Goal: Communication & Community: Answer question/provide support

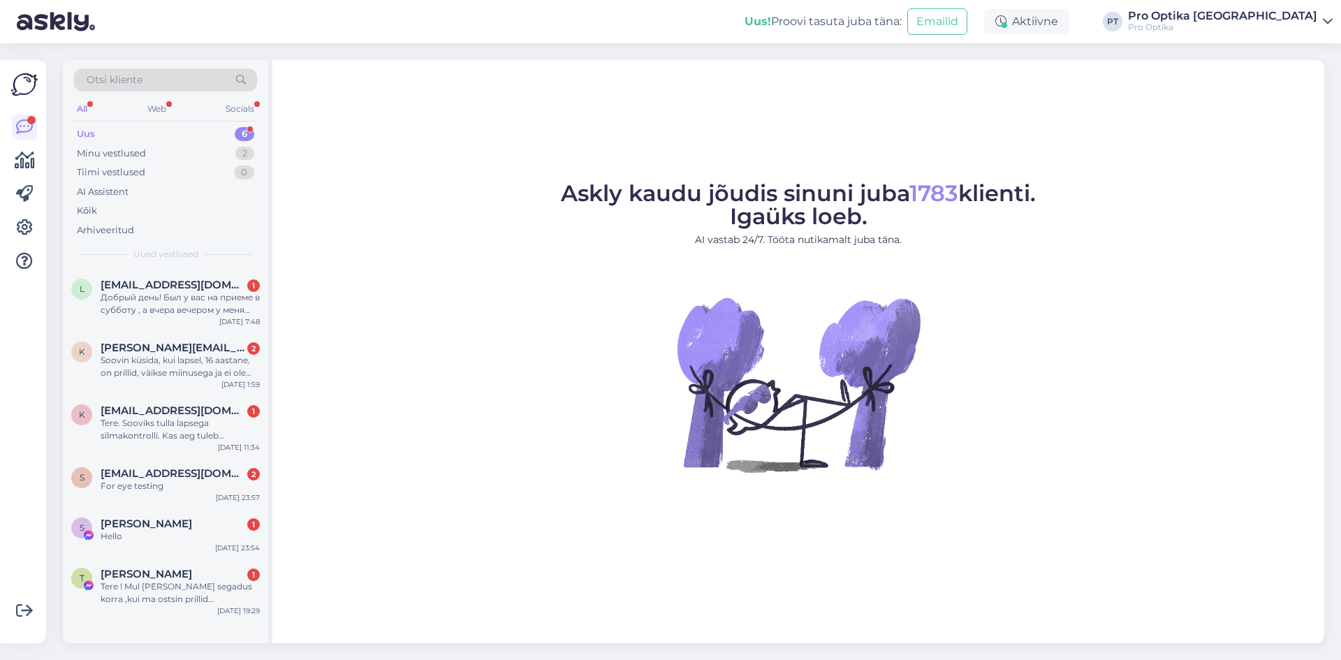
click at [200, 303] on div "Добрый день! Был у вас на приеме в субботу , а вчера вечером у меня напухло лев…" at bounding box center [180, 303] width 159 height 25
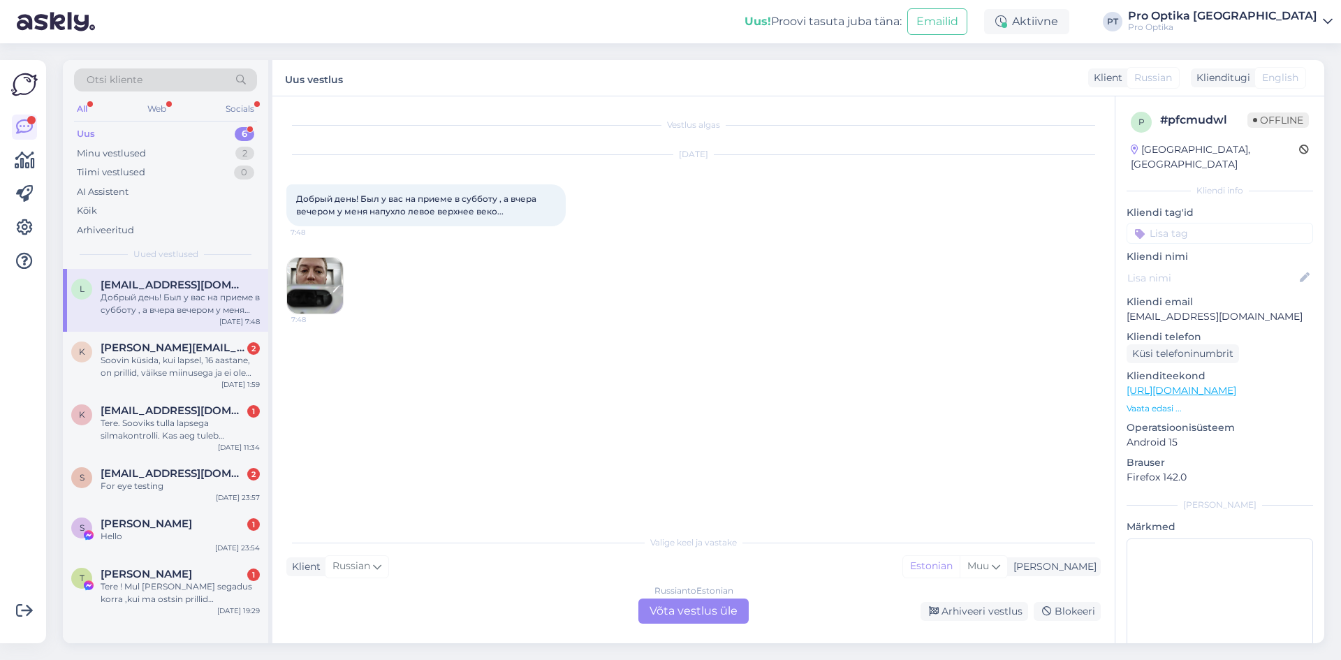
click at [722, 605] on div "Russian to Estonian Võta vestlus üle" at bounding box center [693, 610] width 110 height 25
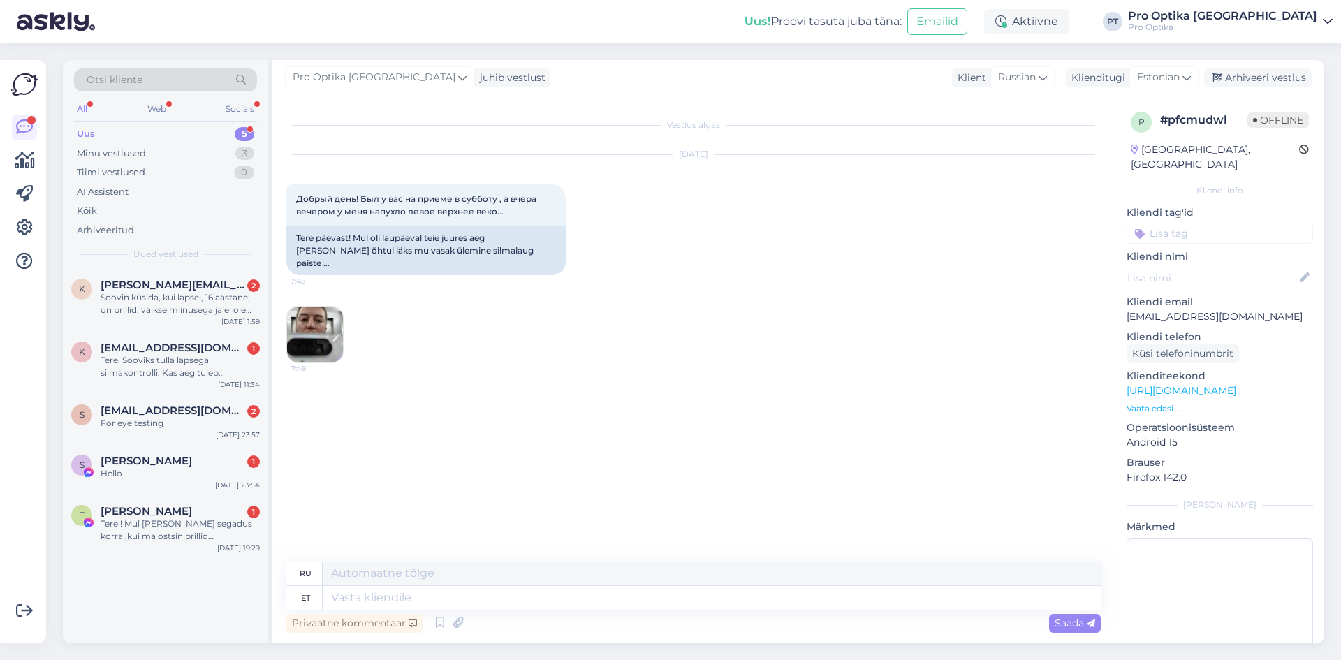
click at [318, 307] on img at bounding box center [315, 335] width 56 height 56
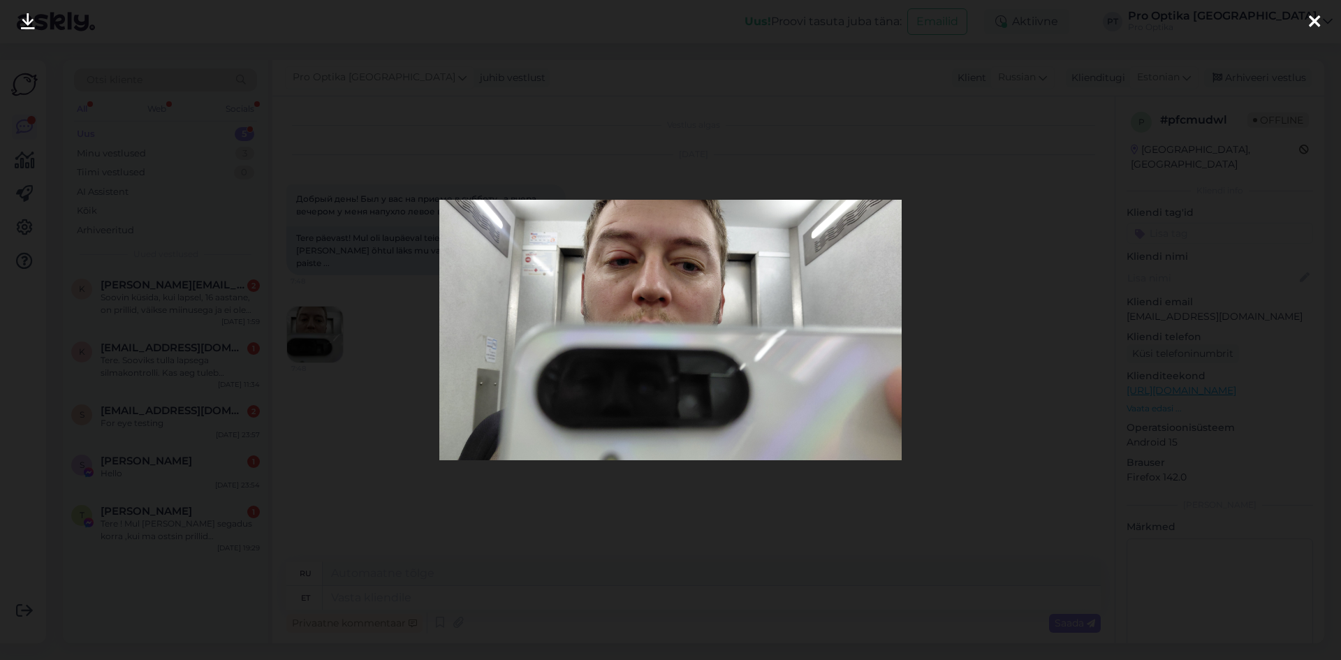
click at [1304, 19] on div at bounding box center [1314, 22] width 28 height 44
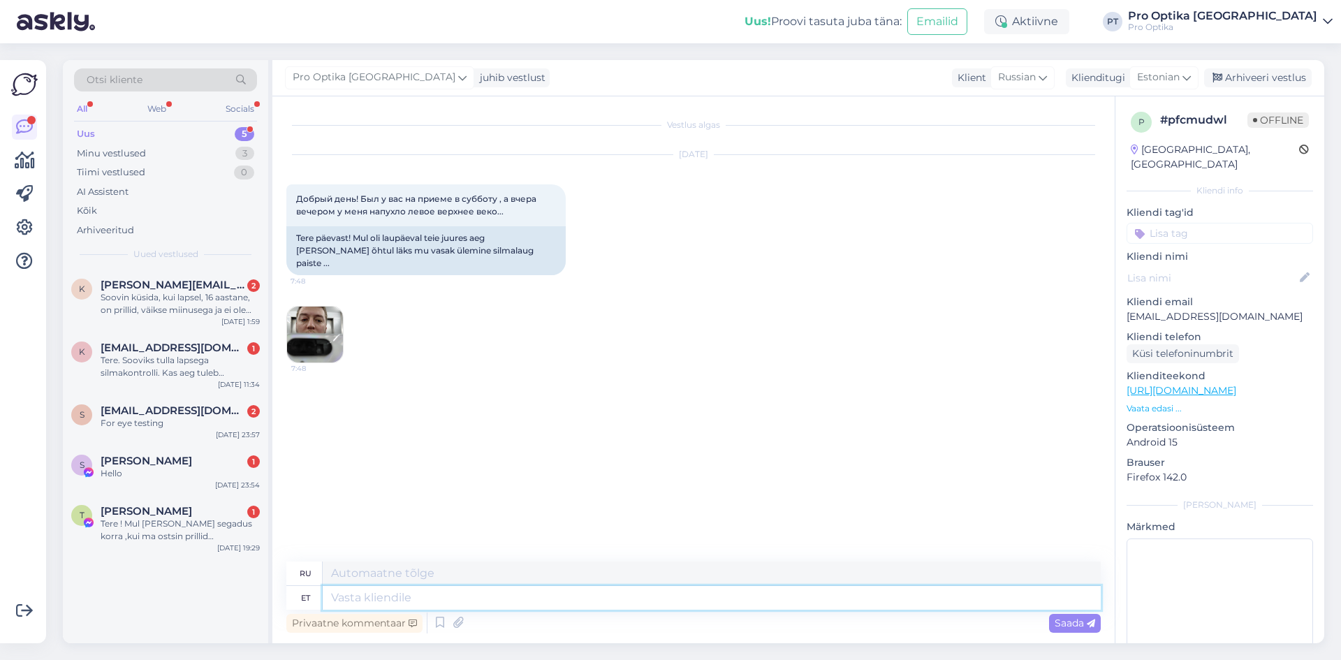
drag, startPoint x: 382, startPoint y: 600, endPoint x: 390, endPoint y: 591, distance: 12.4
click at [386, 597] on textarea at bounding box center [712, 598] width 778 height 24
type textarea "Tere!"
type textarea "Привет!"
type textarea "Tere! Väga"
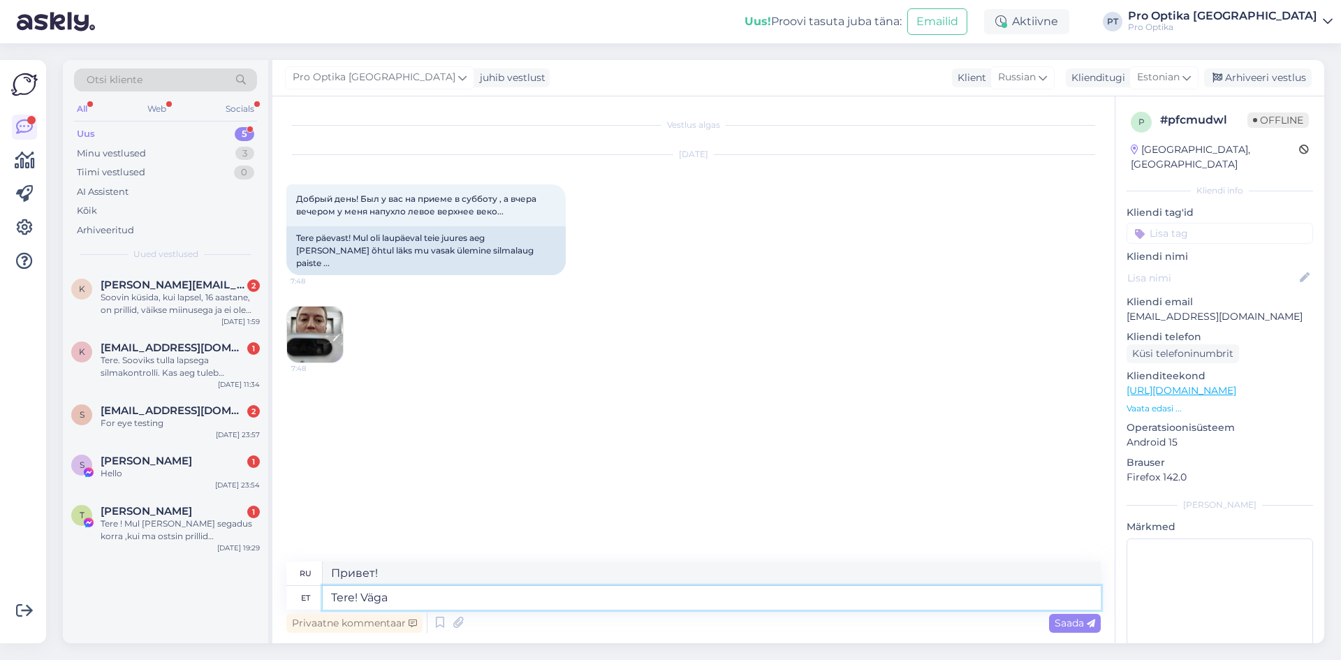
type textarea "Привет! Очень"
type textarea "Tere! Väga kahju"
type textarea "Здравствуйте! Мне очень жаль."
type textarea "Tere! Väga kahju kuulda, et"
type textarea "Здравствуйте! Мне очень жаль это слышать."
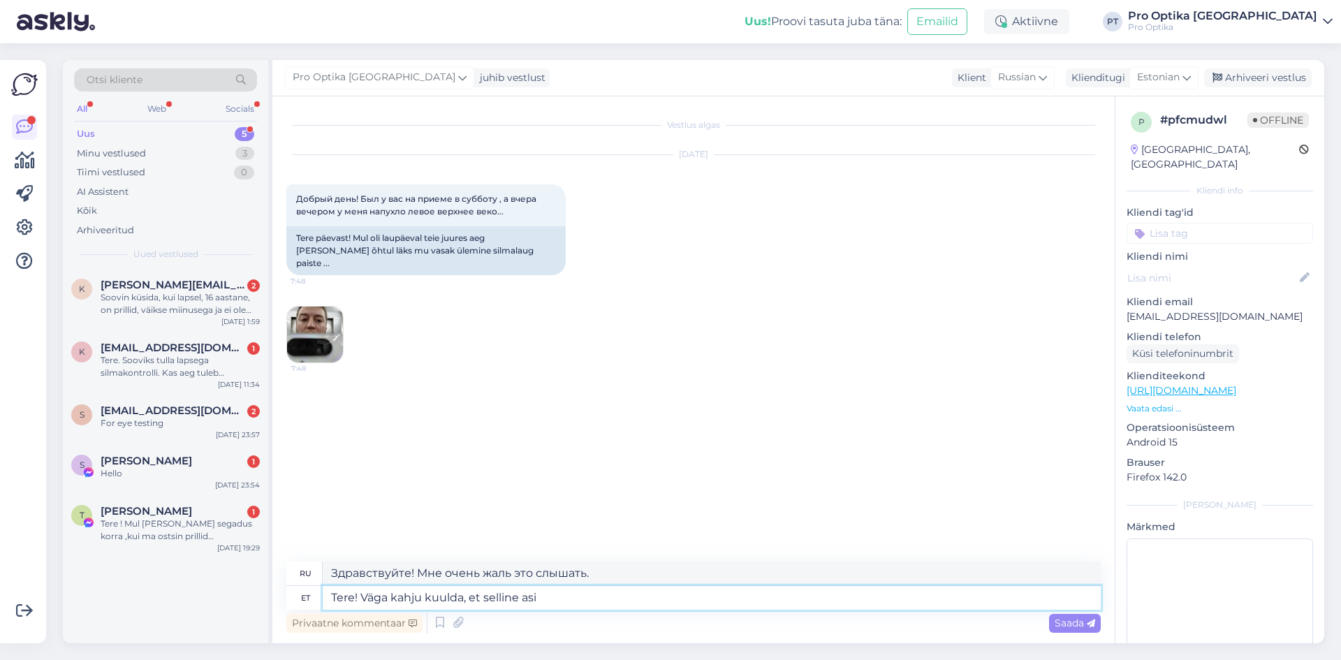
type textarea "Tere! Väga kahju kuulda, et selline asi"
type textarea "Здравствуйте! Мне очень жаль слышать, что у вас такое..."
type textarea "Tere! Väga kahju kuulda, et selline asi on"
type textarea "Здравствуйте! Мне очень жаль, что такое произошло."
type textarea "Tere! Väga kahju kuulda, et selline asi on ju"
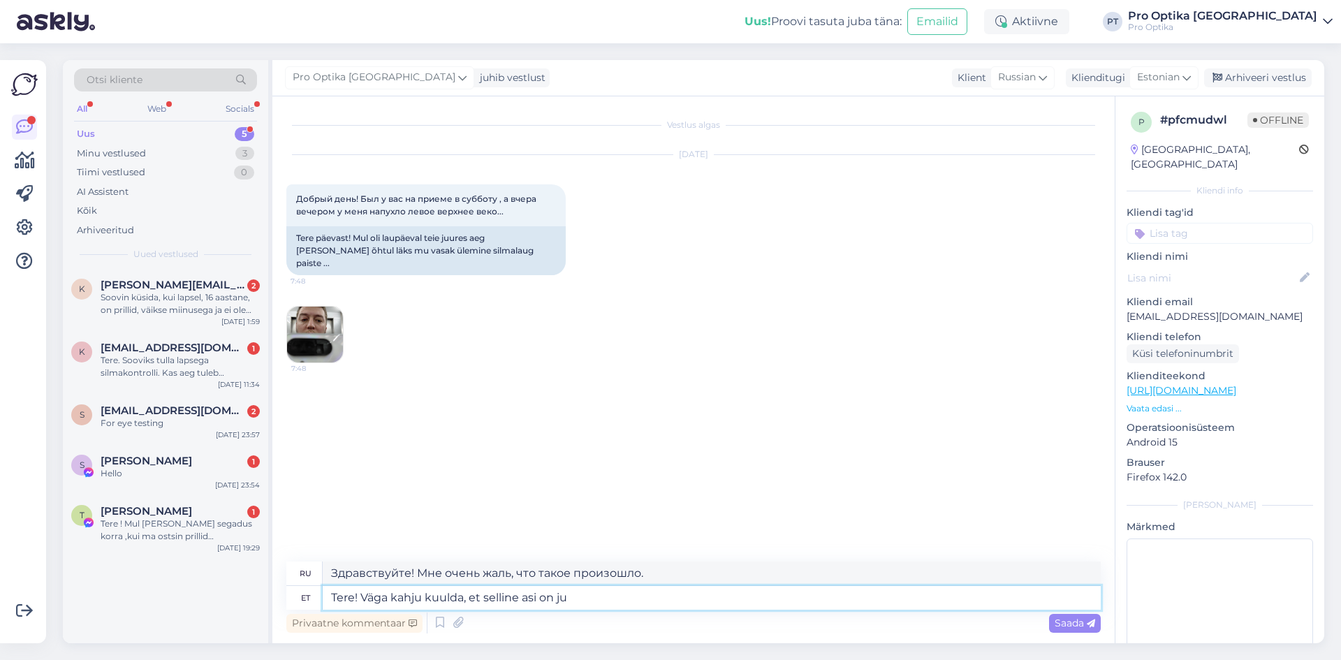
type textarea "Привет! Мне очень жаль слышать, что это происходит."
type textarea "Tere! Väga kahju kuulda, et selline asi on juhtunuid."
type textarea "Здравствуйте! Мне очень жаль, что это произошло."
type textarea "Tere! Väga kahju kuulda, et selline asi on juhtunud. Kas Te sa"
type textarea "Здравствуйте! Мне очень жаль, что это произошло. Вы..."
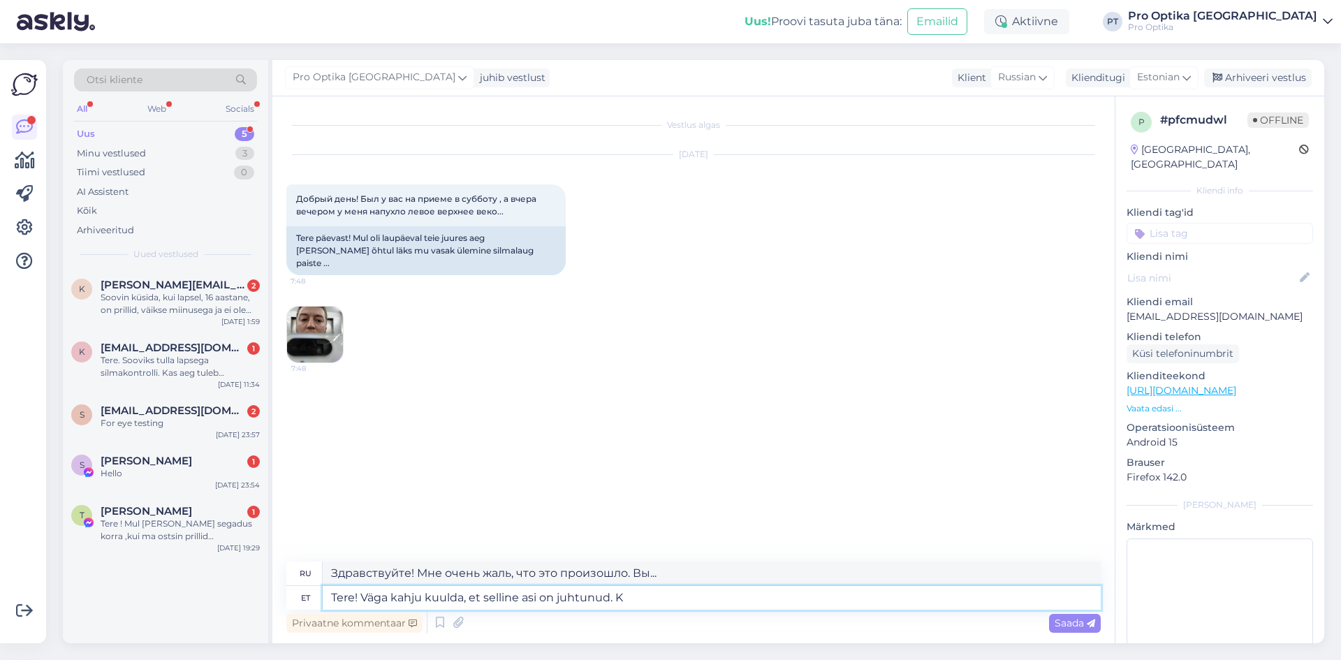
type textarea "Tere! Väga kahju kuulda, et selline asi on juhtunud."
type textarea "Здравствуйте! Мне очень жаль, что это произошло."
type textarea "Tere! Väga kahju kuulda, et selline asi on juhtunud. Palun v"
type textarea "Здравствуйте! Мне очень жаль, что это произошло. Пожалуйста,"
type textarea "Tere! Väga kahju kuulda, et selline asi on juhtunud. Palun võtke ü"
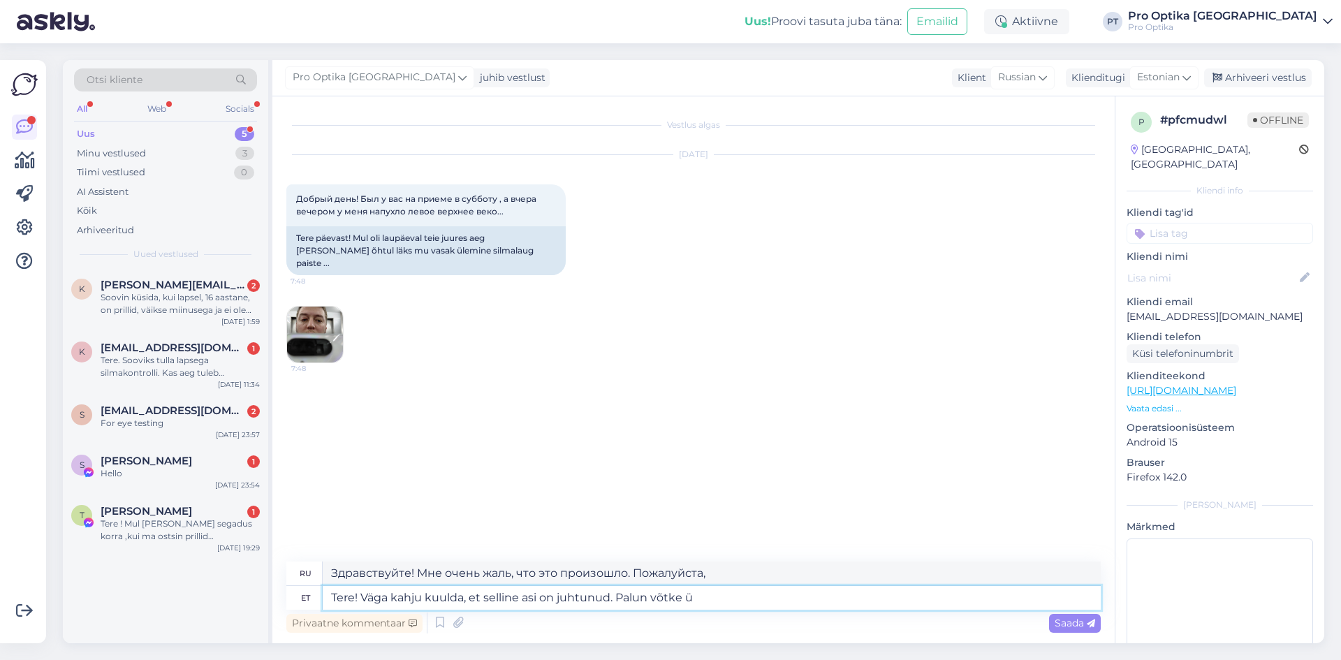
type textarea "Здравствуйте! Мне очень жаль, что это произошло. Пожалуйста, примите во внимание"
type textarea "Tere! Väga kahju kuulda, et selline asi on juhtunud. Palun võtke ühendust kau"
type textarea "Здравствуйте! Нам очень жаль, что это произошло. Пожалуйста, свяжитесь с нами."
type textarea "Tere! Väga kahju kuulda, et selline asi on juhtunud. Palun võtke ühendust kaupl…"
type textarea "Здравствуйте! Нам очень жаль, что это произошло. Пожалуйста, свяжитесь с магази…"
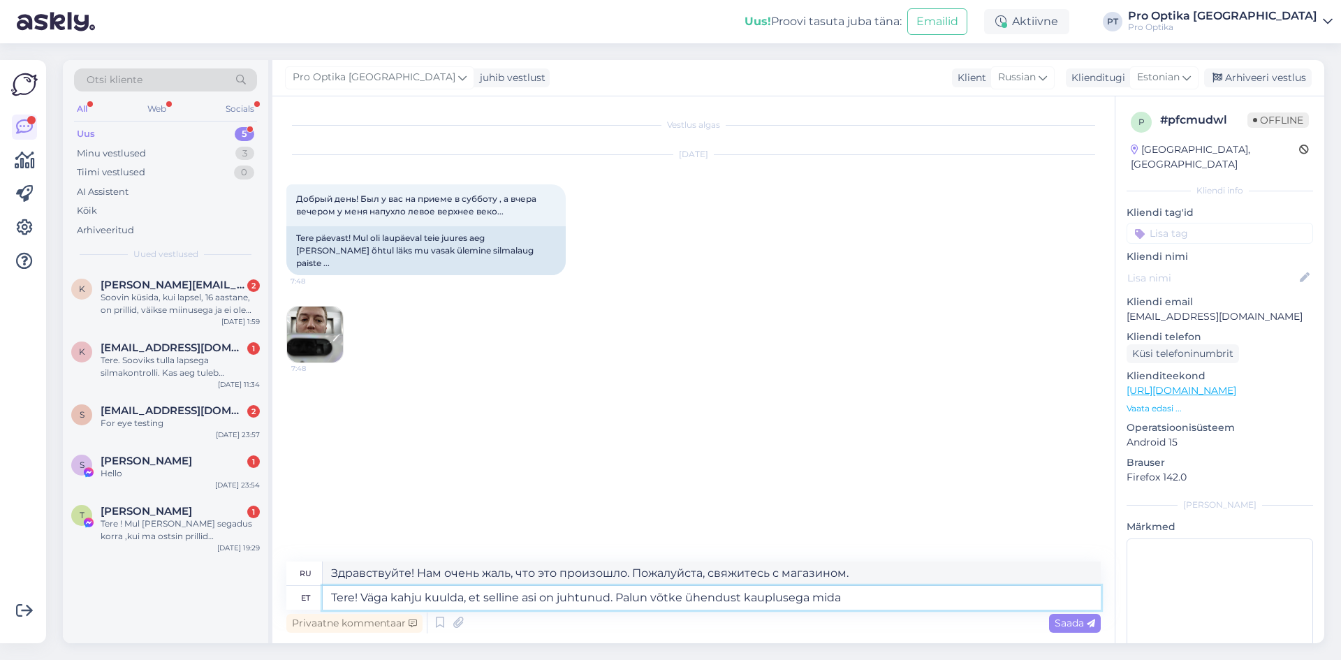
type textarea "Tere! Väga kahju kuulda, et selline asi on juhtunud. Palun võtke ühendust kaupl…"
type textarea "Здравствуйте! Нам очень жаль, что это произошло. Пожалуйста, свяжитесь с магази…"
type textarea "Tere! Väga kahju kuulda, et selline asi on juhtunud. Palun võtke ühendust kaupl…"
type textarea "Здравствуйте! Нам очень жаль, что это произошло. Пожалуйста, свяжитесь с магази…"
type textarea "Tere! Väga kahju kuulda, et selline asi on juhtunud. Palun võtke ühendust kaupl…"
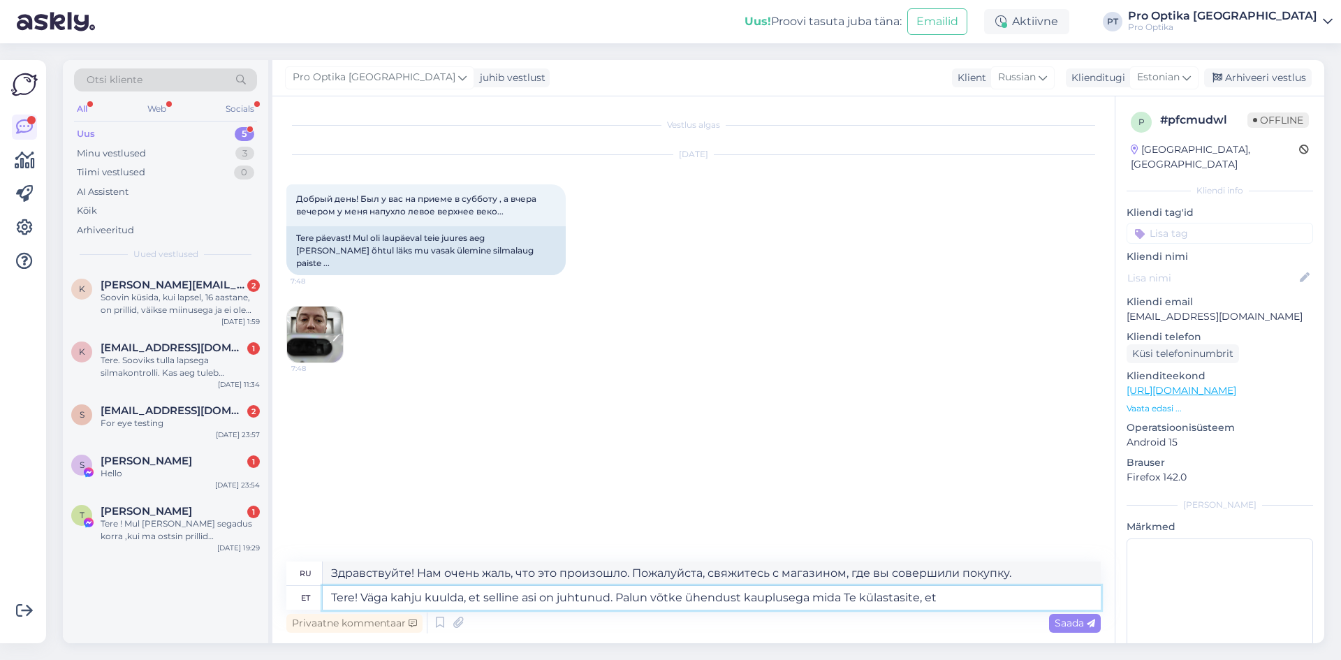
type textarea "Здравствуйте! Нам очень жаль, что это произошло. Пожалуйста, свяжитесь с магази…"
type textarea "Tere! Väga kahju kuulda, et selline asi on juhtunud. Palun võtke ühendust kaupl…"
type textarea "Здравствуйте! Нам очень жаль, что это произошло. Пожалуйста, свяжитесь с магази…"
type textarea "Tere! Väga kahju kuulda, et selline asi on juhtunud. Palun võtke ühendust kaupl…"
type textarea "Здравствуйте! Нам очень жаль, что это произошло. Пожалуйста, свяжитесь с магази…"
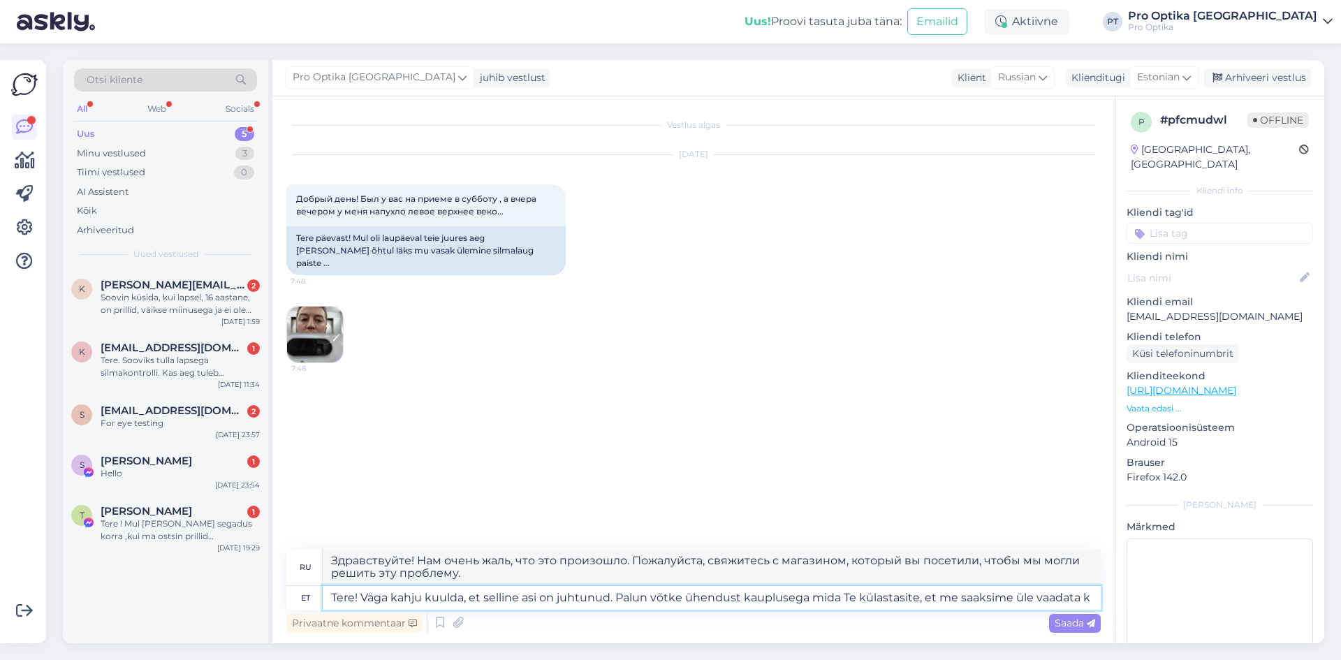
type textarea "Tere! Väga kahju kuulda, et selline asi on juhtunud. Palun võtke ühendust kaupl…"
type textarea "Здравствуйте! Нам очень жаль, что это произошло. Пожалуйста, свяжитесь с магази…"
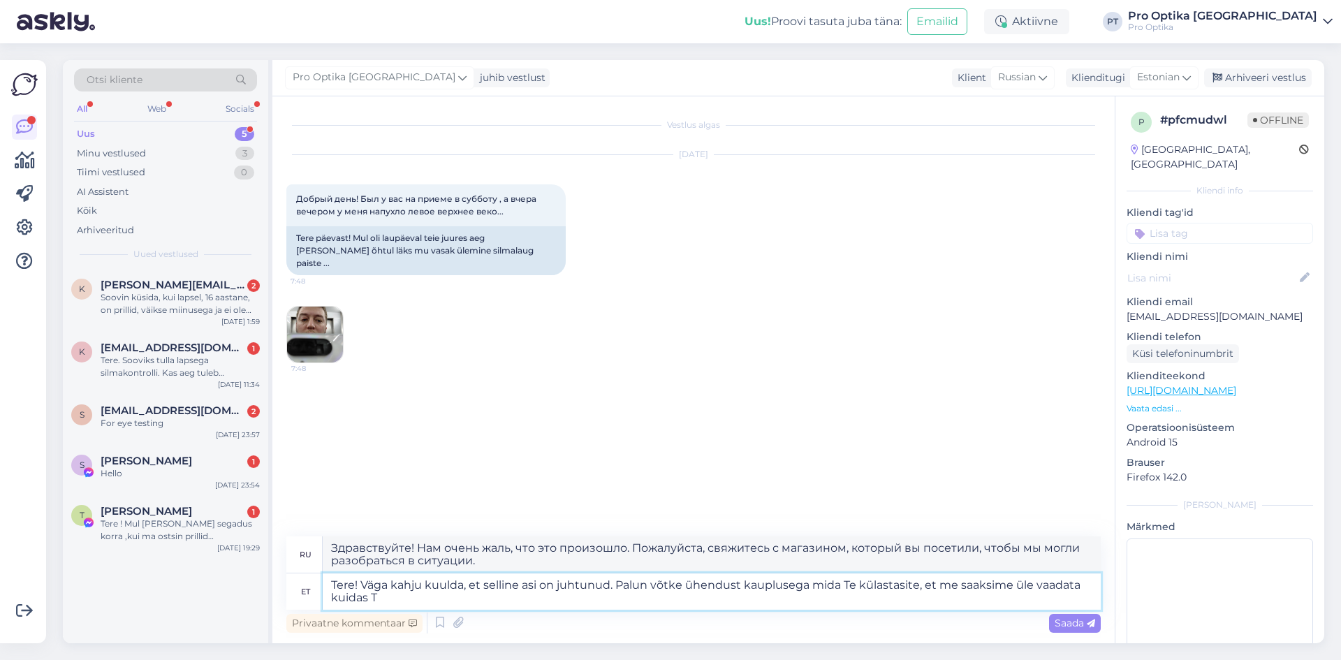
type textarea "Tere! Väga kahju kuulda, et selline asi on juhtunud. Palun võtke ühendust kaupl…"
type textarea "Здравствуйте! Нам очень жаль, что это произошло. Пожалуйста, свяжитесь с магази…"
type textarea "Tere! Väga kahju kuulda, et selline asi on juhtunud. Palun võtke ühendust kaupl…"
type textarea "Здравствуйте! Нам очень жаль, что это произошло. Пожалуйста, свяжитесь с магази…"
type textarea "Tere! Väga kahju kuulda, et selline asi on juhtunud. Palun võtke ühendust kaupl…"
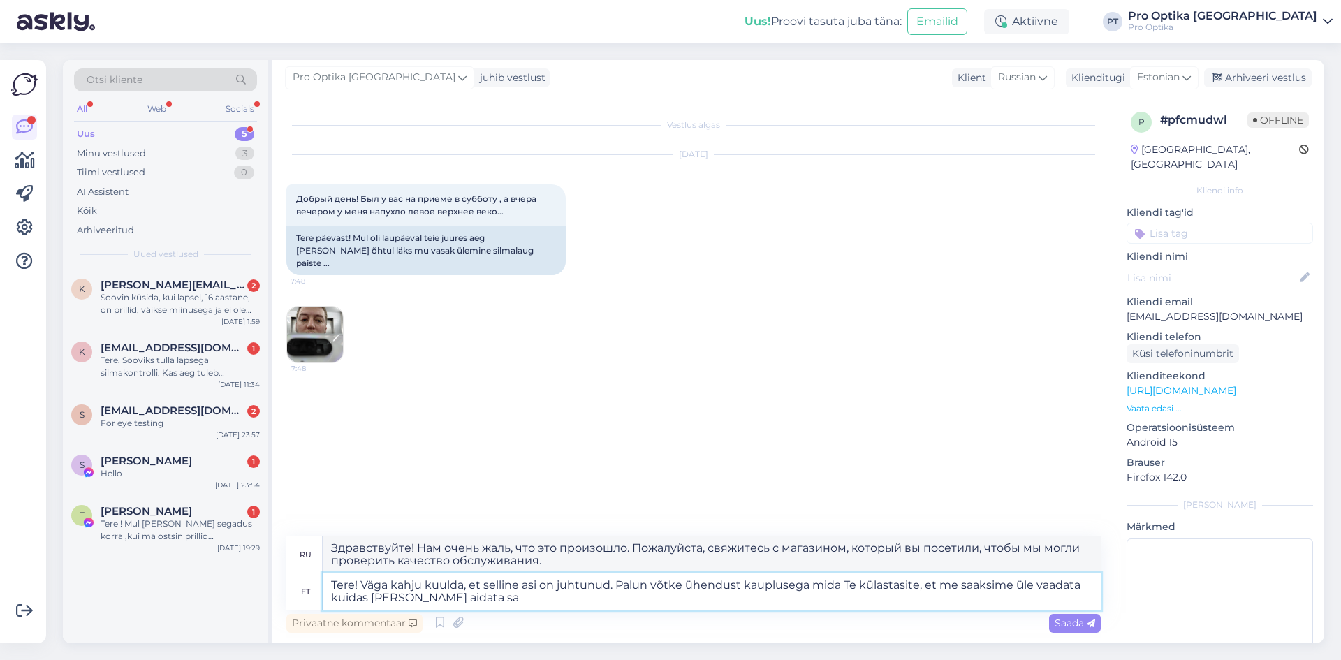
type textarea "Здравствуйте! Нам очень жаль, что это произошло. Пожалуйста, свяжитесь с магази…"
type textarea "Tere! Väga kahju kuulda, et selline asi on juhtunud. Palun võtke ühendust kaupl…"
click at [1072, 623] on span "Saada" at bounding box center [1074, 623] width 40 height 13
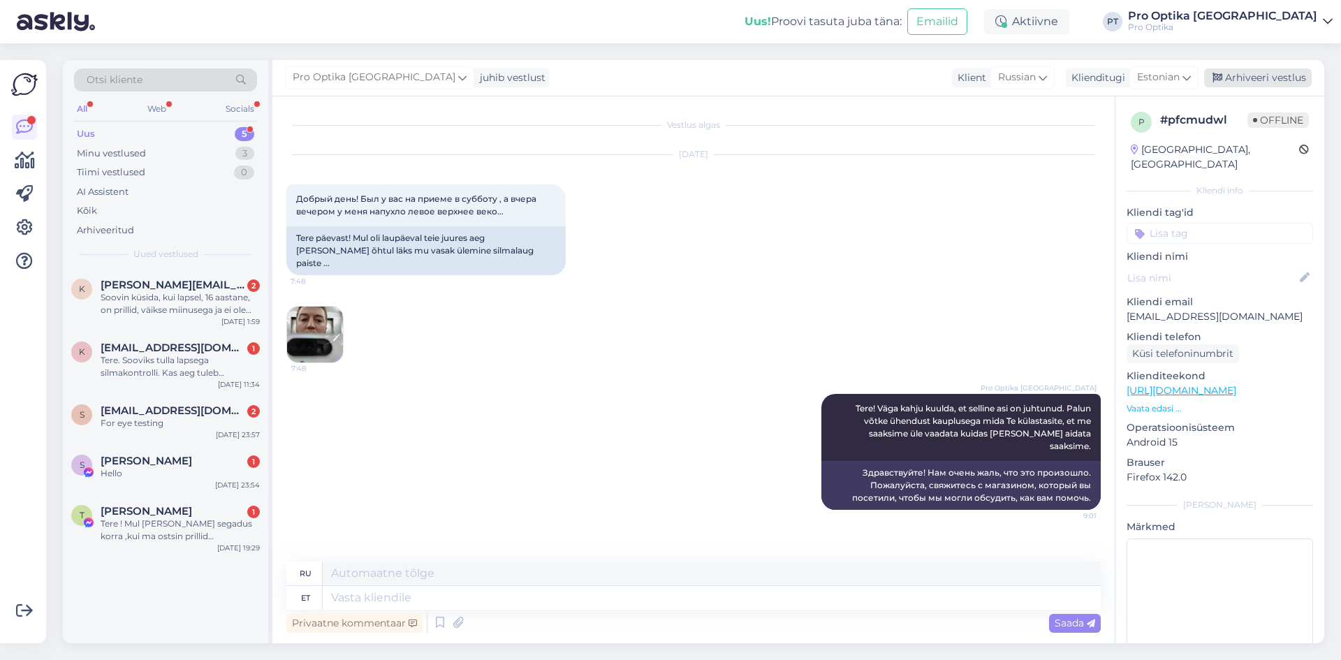
click at [1257, 73] on div "Arhiveeri vestlus" at bounding box center [1258, 77] width 108 height 19
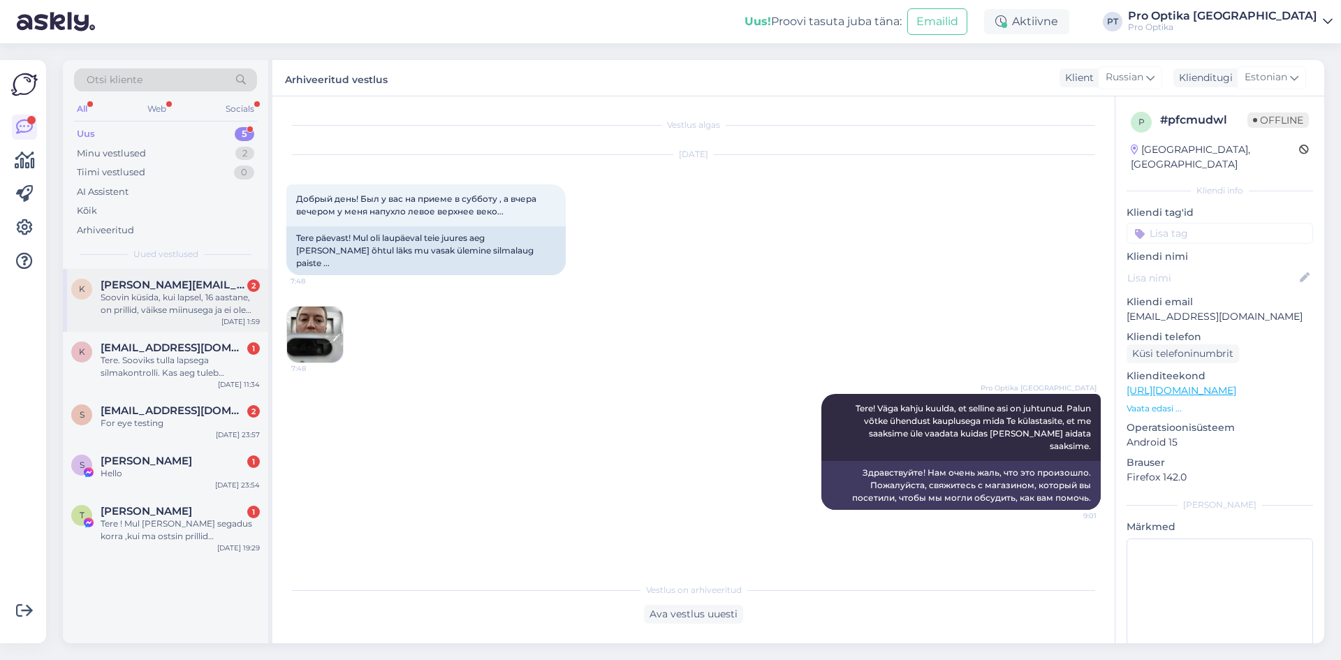
click at [154, 290] on span "kristi.babtsenko@mail.ee" at bounding box center [173, 285] width 145 height 13
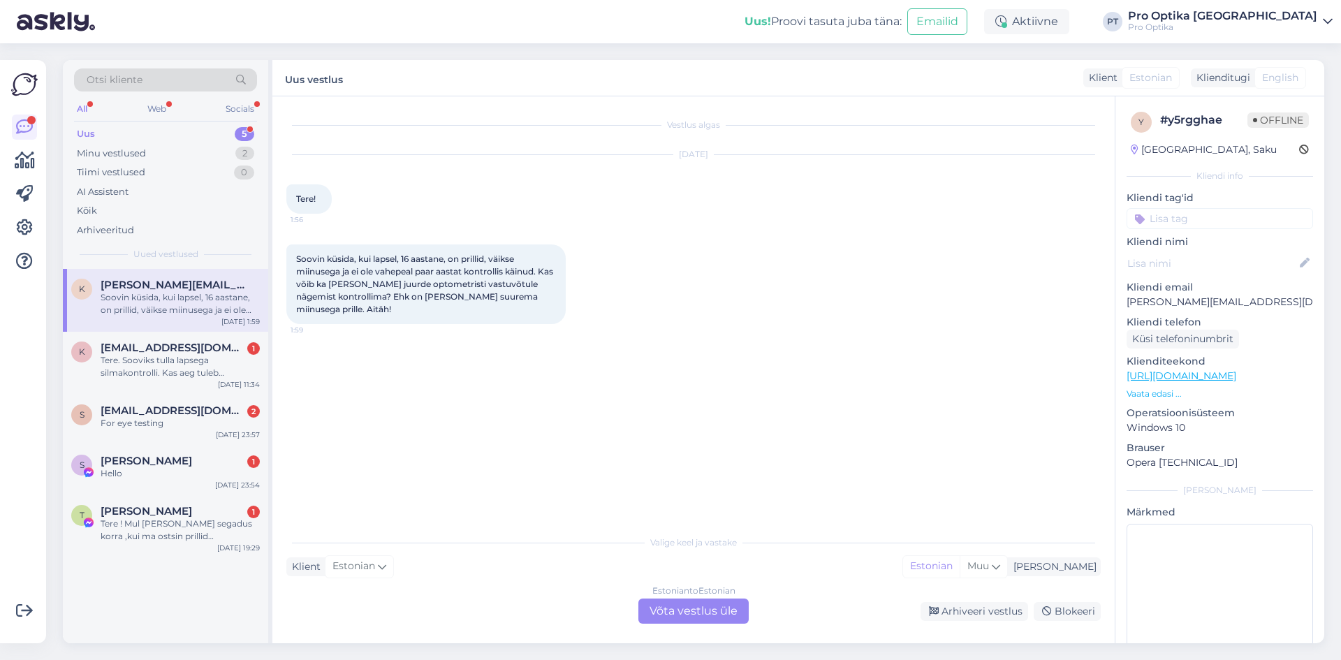
click at [680, 603] on div "Estonian to Estonian Võta vestlus üle" at bounding box center [693, 610] width 110 height 25
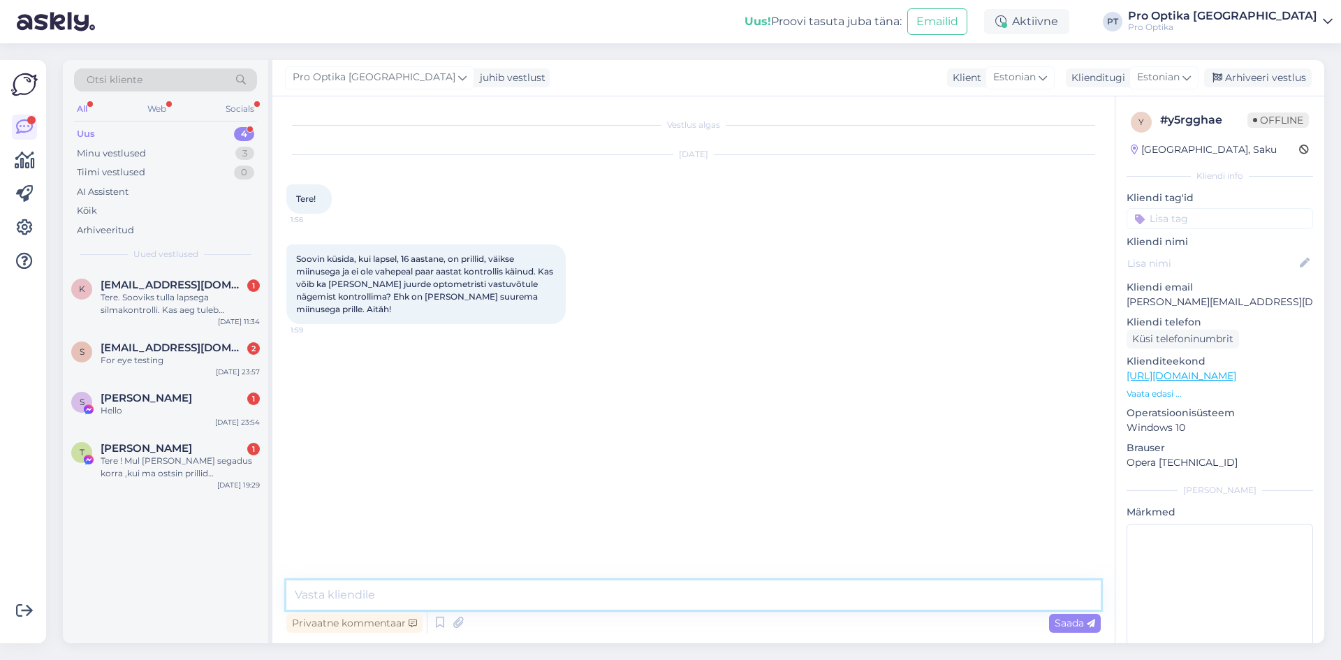
click at [499, 599] on textarea at bounding box center [693, 594] width 814 height 29
type textarea "Tere! Jah, sellisel juhul sobib optometristi visiit väga hästi."
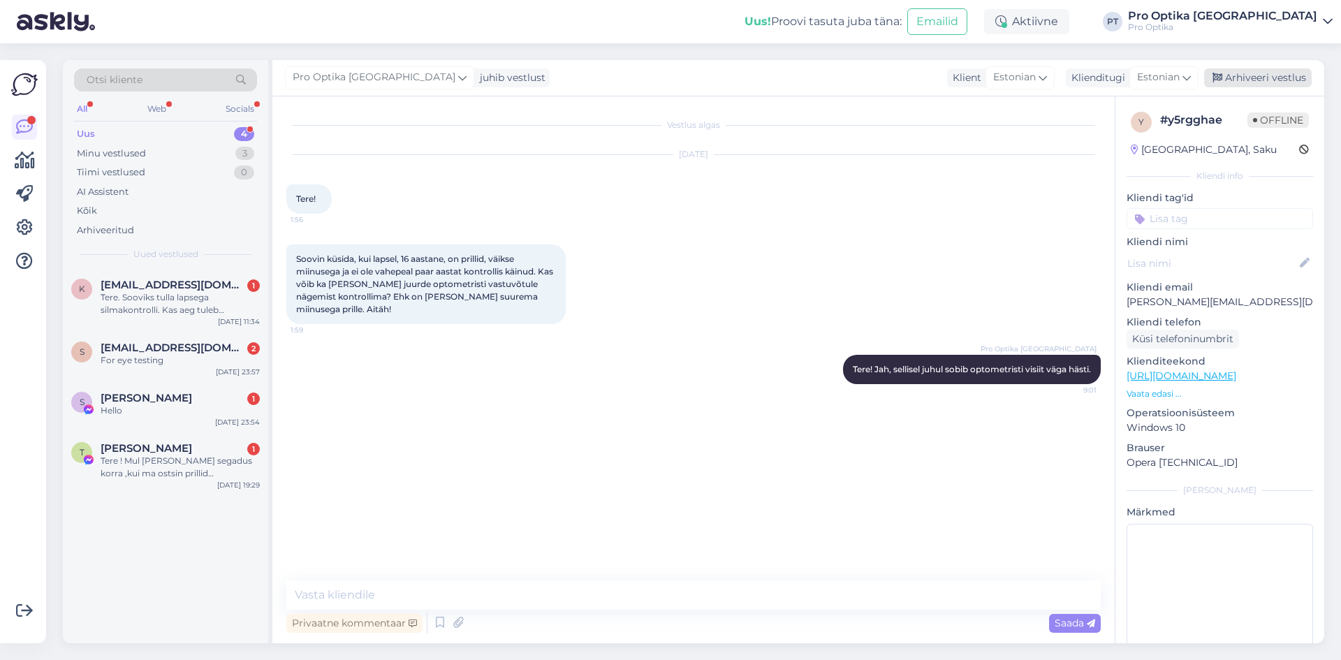
click at [1221, 76] on icon at bounding box center [1217, 78] width 10 height 10
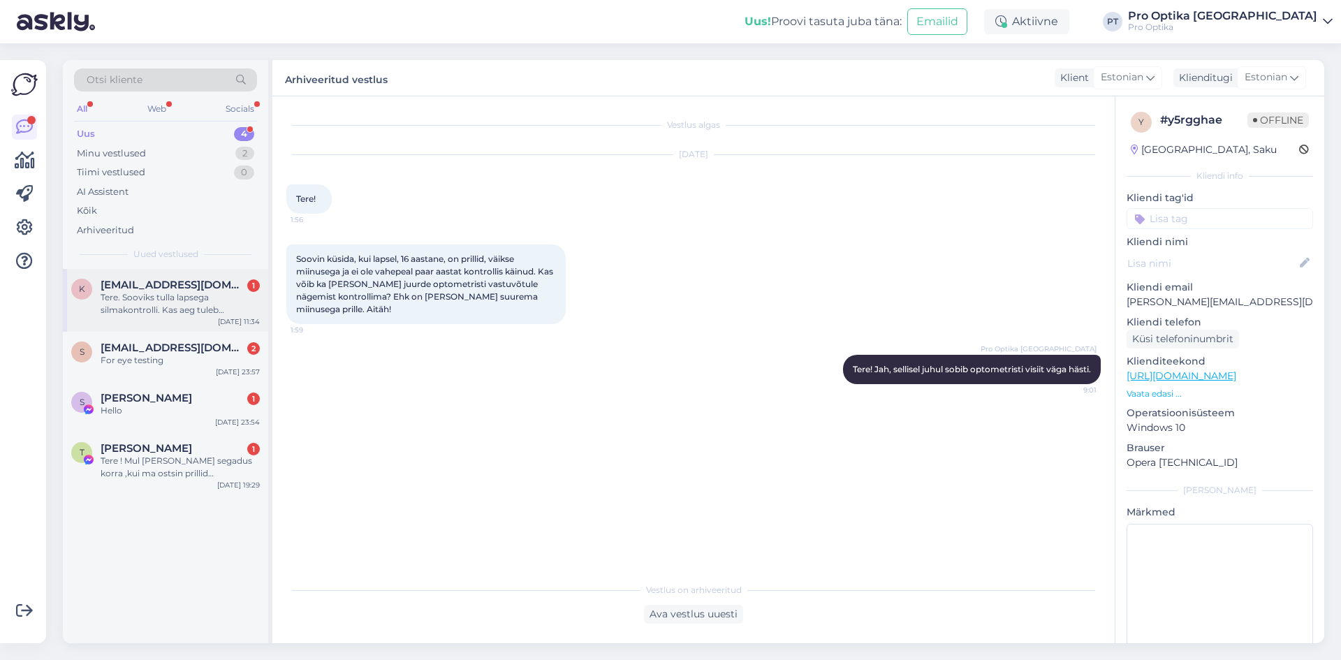
click at [147, 300] on div "Tere. Sooviks tulla lapsega silmakontrolli. Kas aeg tuleb broneerida optometris…" at bounding box center [180, 303] width 159 height 25
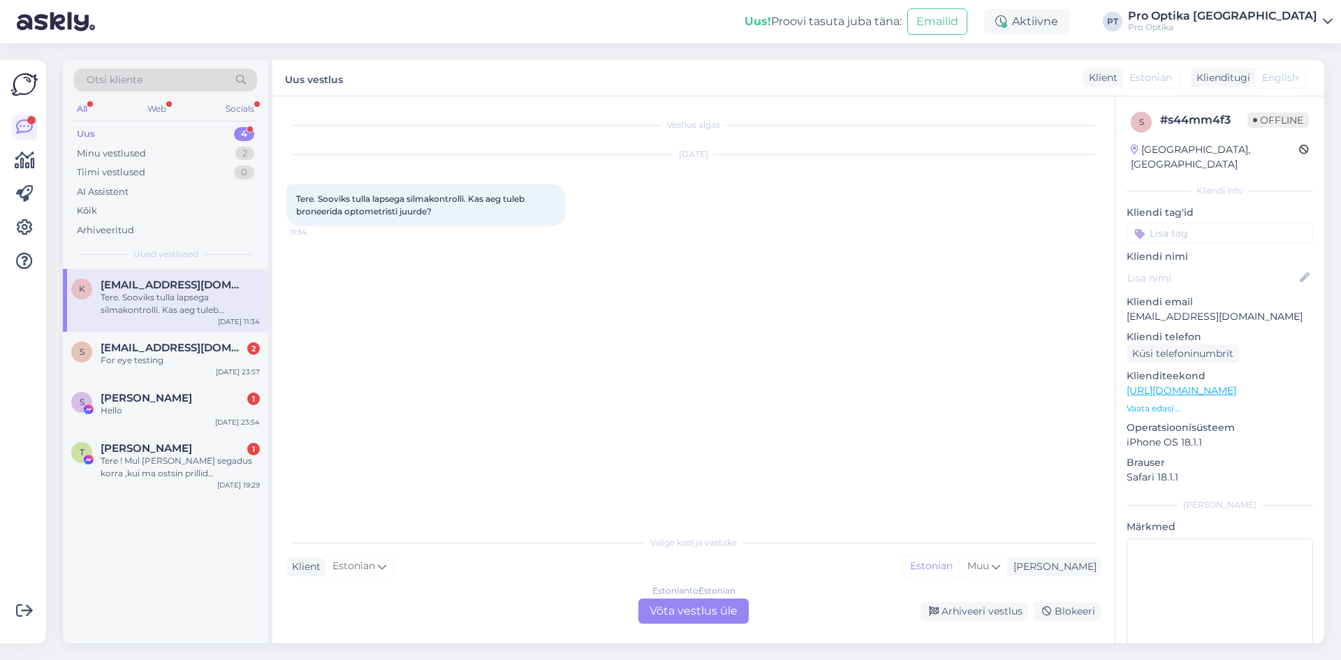
click at [662, 616] on div "Estonian to Estonian Võta vestlus üle" at bounding box center [693, 610] width 110 height 25
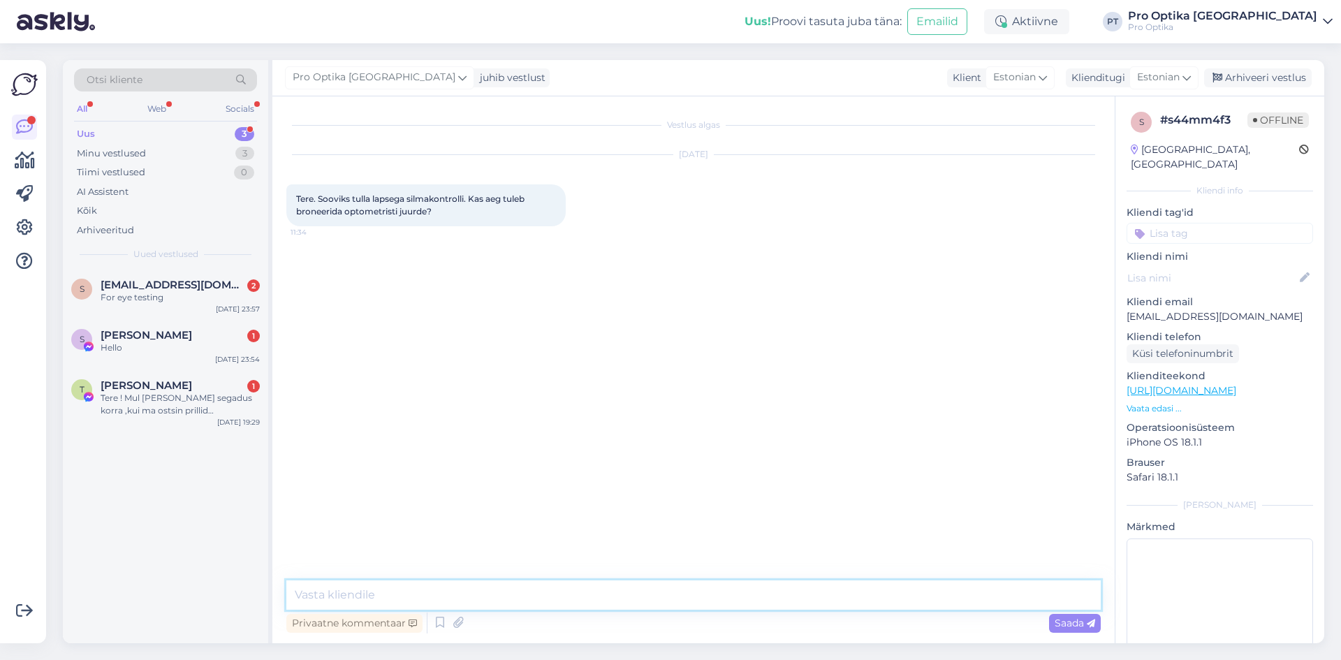
click at [532, 603] on textarea at bounding box center [693, 594] width 814 height 29
type textarea "Tere! Kui vana lapsega on tegemist?"
click at [1263, 70] on div "Arhiveeri vestlus" at bounding box center [1258, 77] width 108 height 19
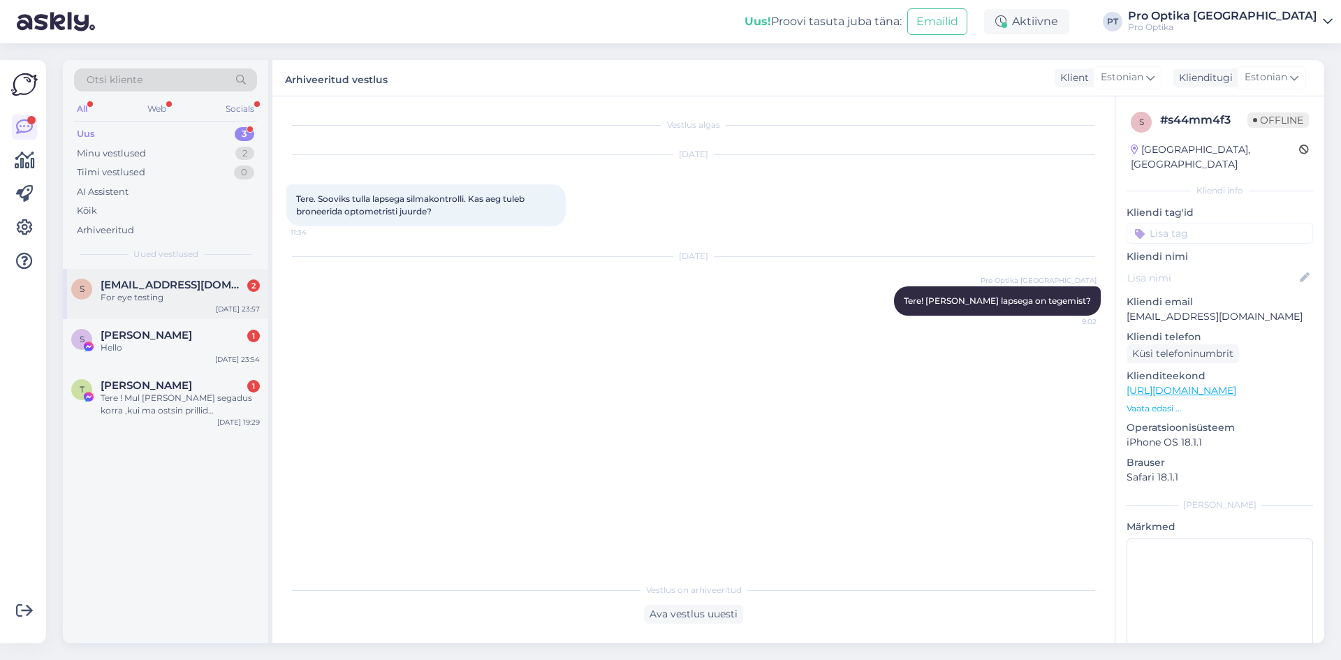
click at [177, 284] on span "ssbisht1979@gmail.com" at bounding box center [173, 285] width 145 height 13
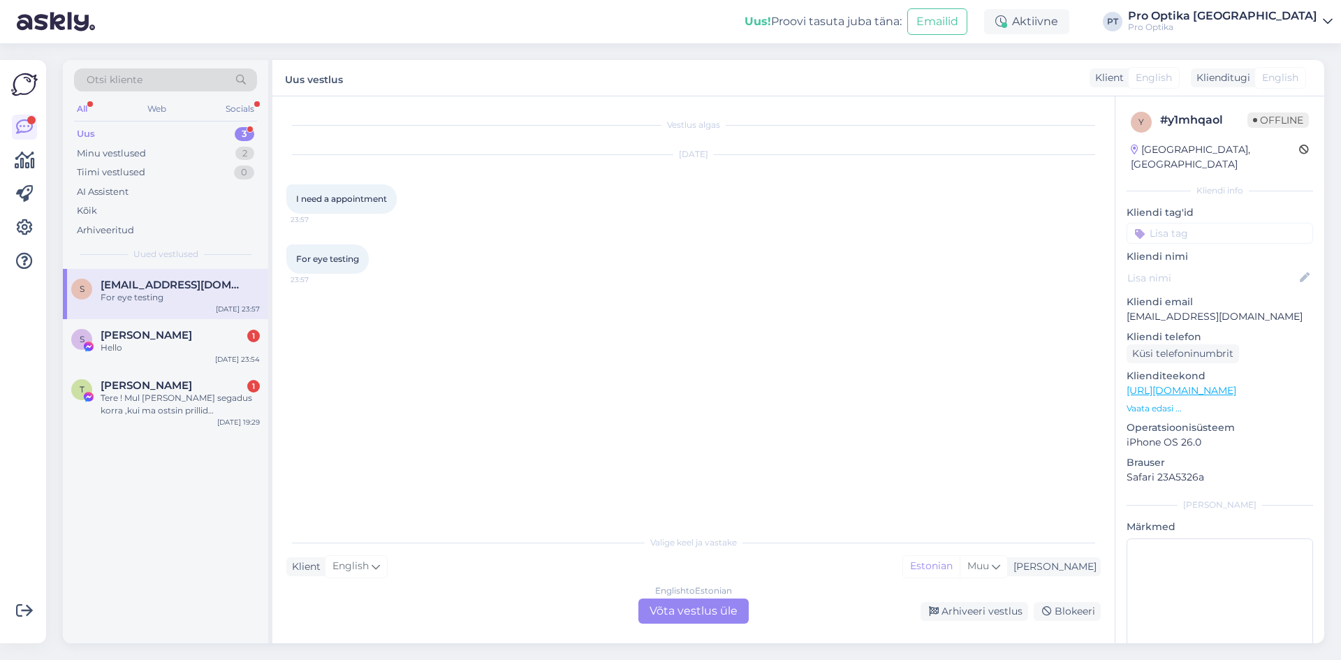
click at [708, 614] on div "English to Estonian Võta vestlus üle" at bounding box center [693, 610] width 110 height 25
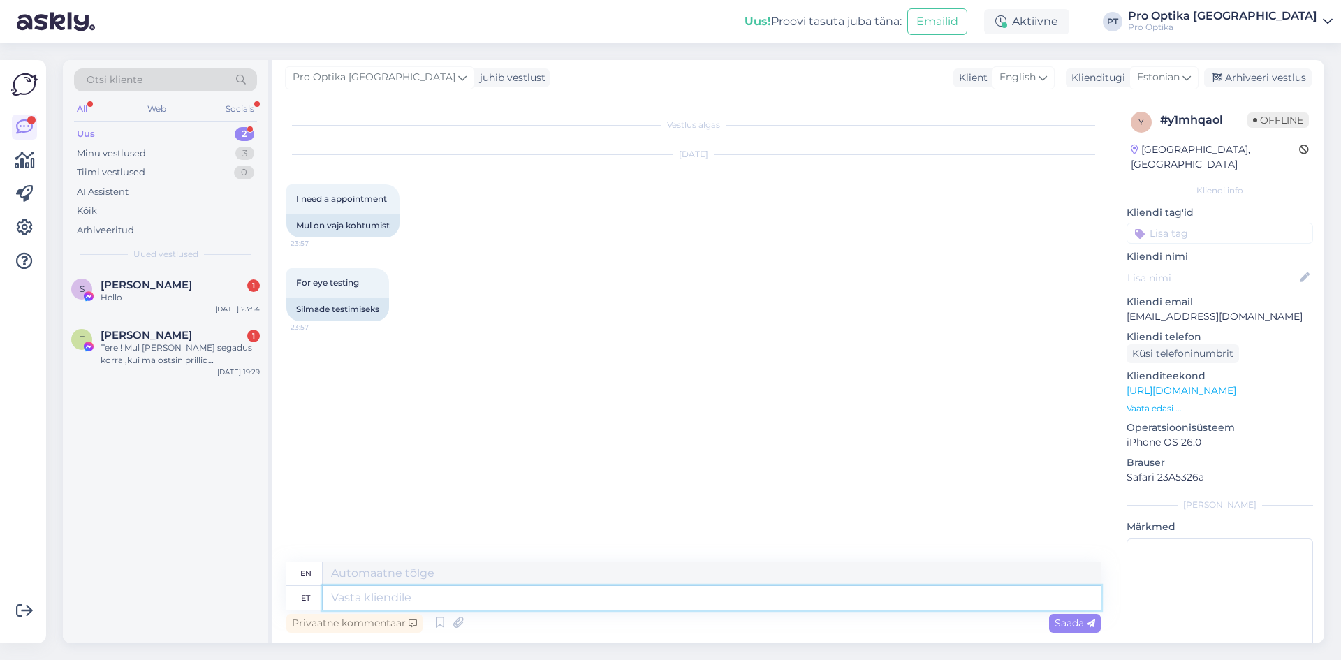
click at [527, 596] on textarea at bounding box center [712, 598] width 778 height 24
type textarea "Tere!"
type textarea "Hello!"
type textarea "Tere!"
click at [1079, 619] on span "Saada" at bounding box center [1074, 623] width 40 height 13
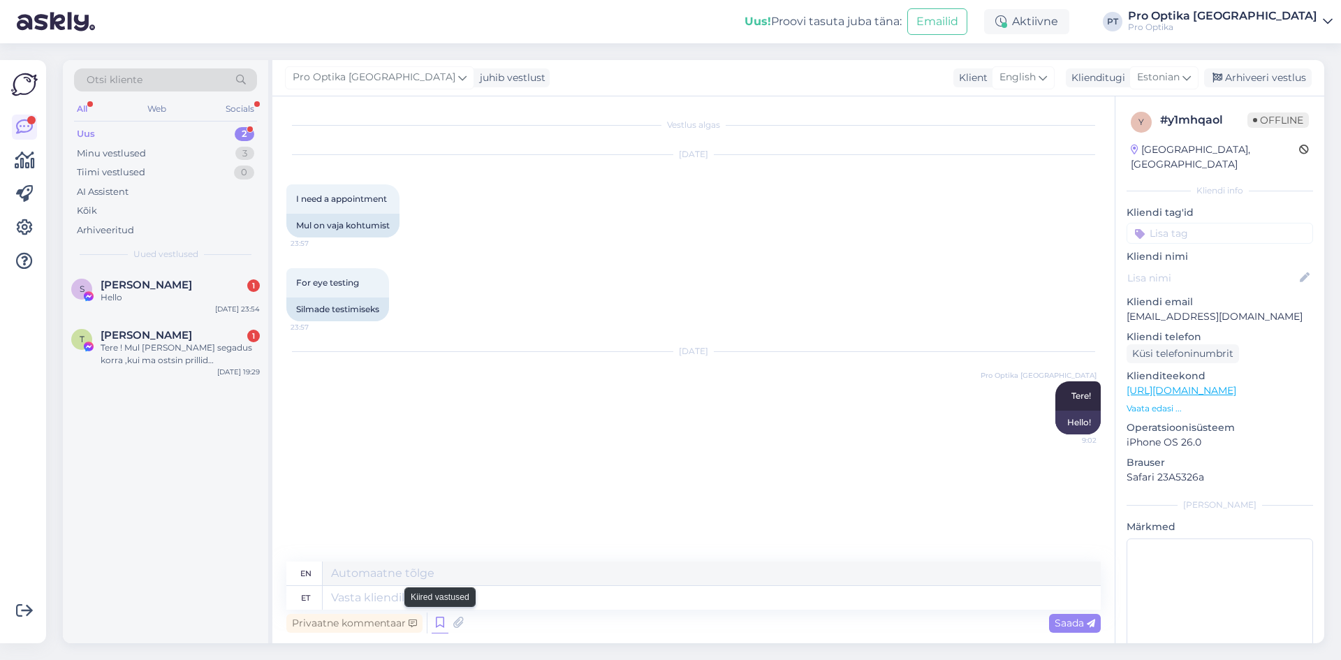
click at [438, 618] on icon at bounding box center [439, 622] width 17 height 21
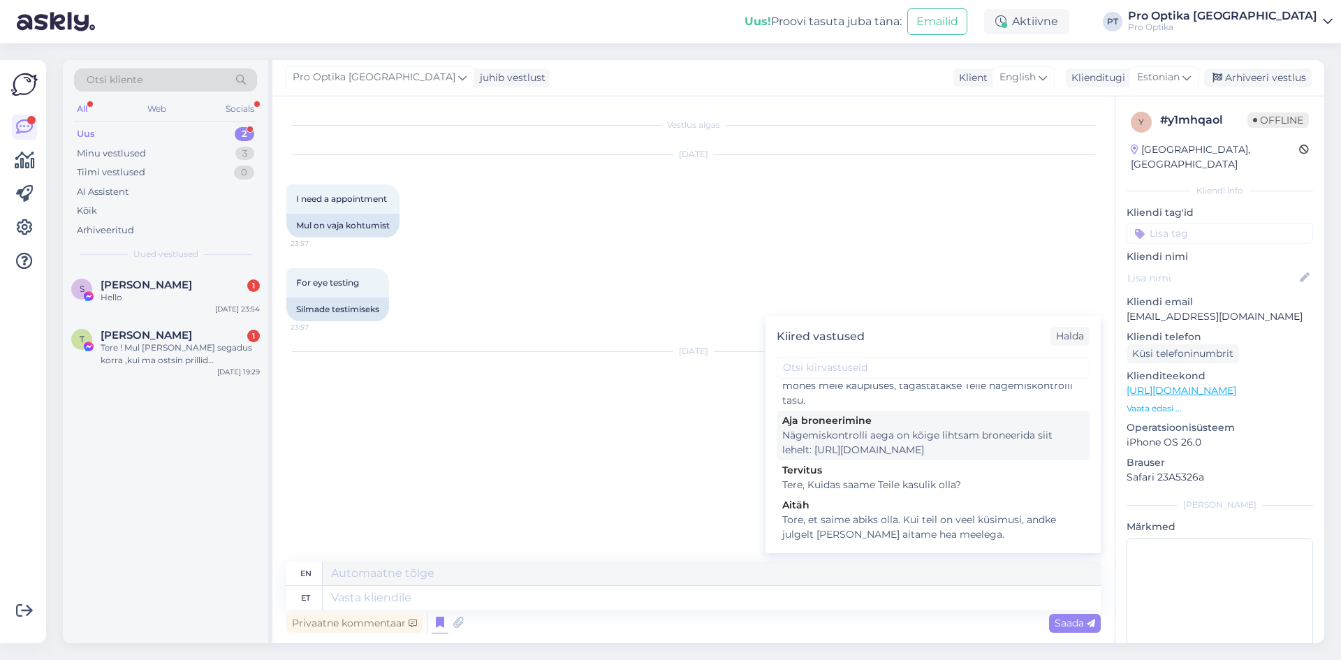
scroll to position [349, 0]
click at [855, 435] on div "Nägemiskontrolli aega on kõige lihtsam broneerida siit lehelt: https://www.proo…" at bounding box center [933, 441] width 302 height 29
type textarea "The easiest way to book an appointment for a vision check is on this page: http…"
type textarea "Nägemiskontrolli aega on kõige lihtsam broneerida siit lehelt: https://www.proo…"
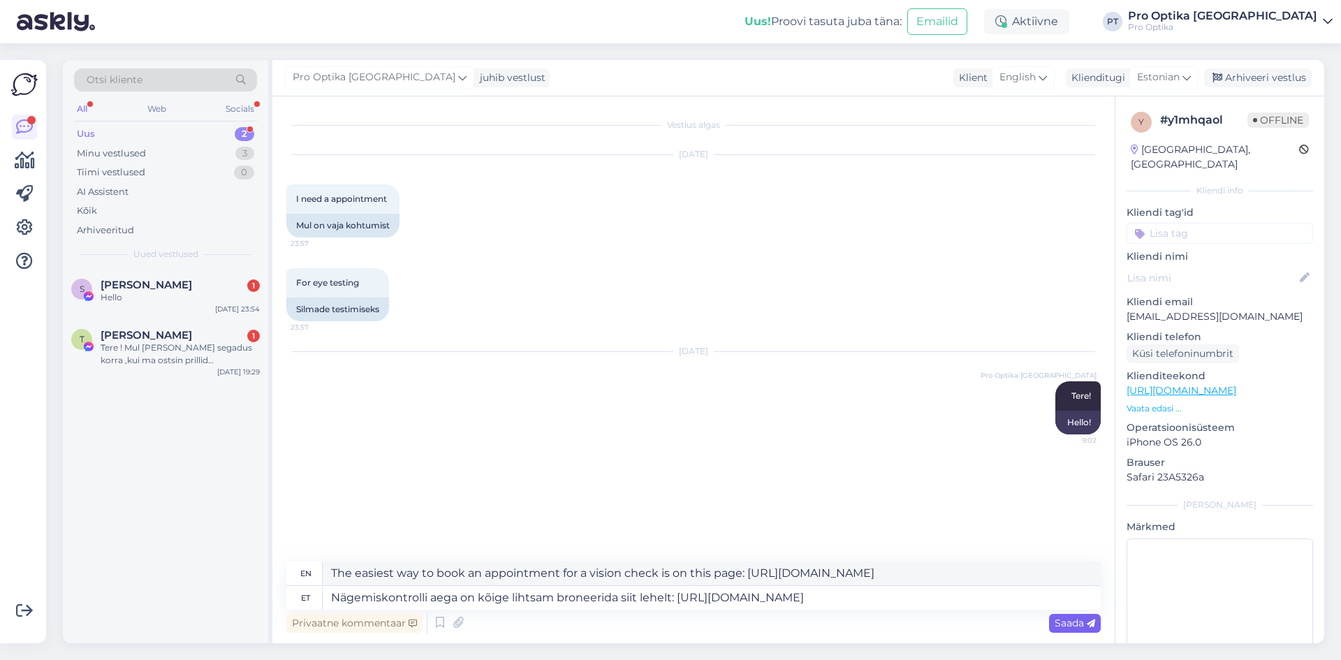
click at [1070, 617] on span "Saada" at bounding box center [1074, 623] width 40 height 13
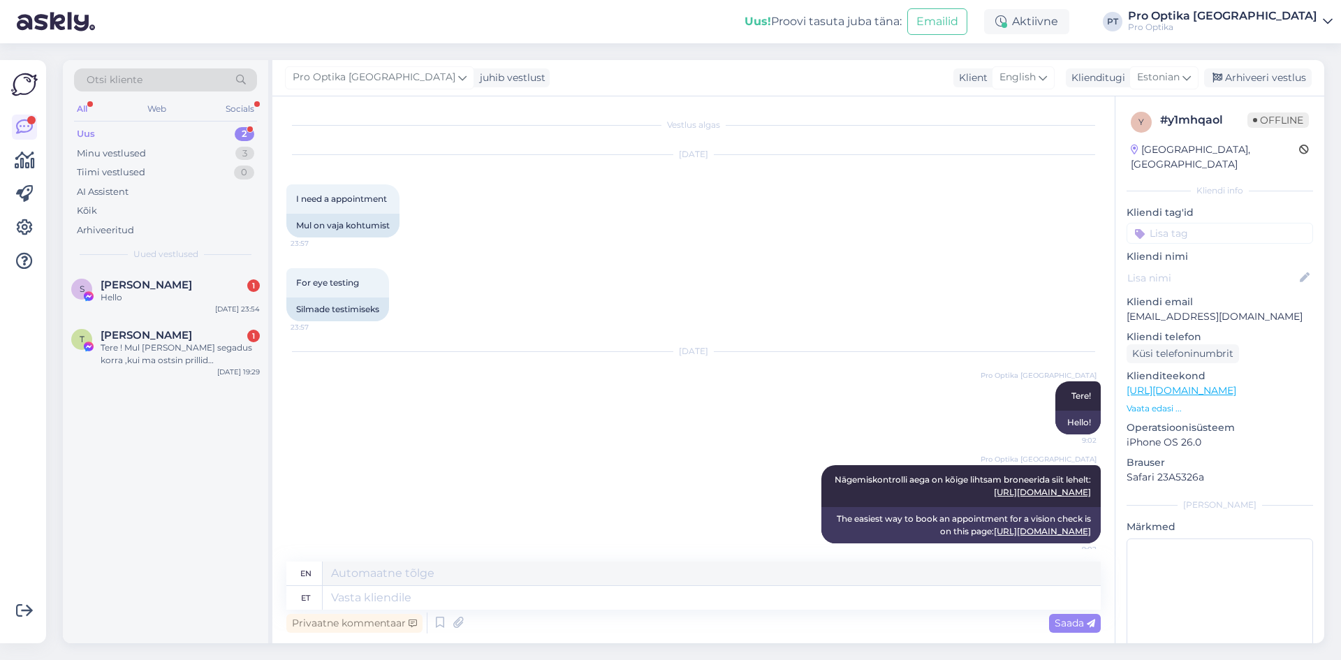
scroll to position [35, 0]
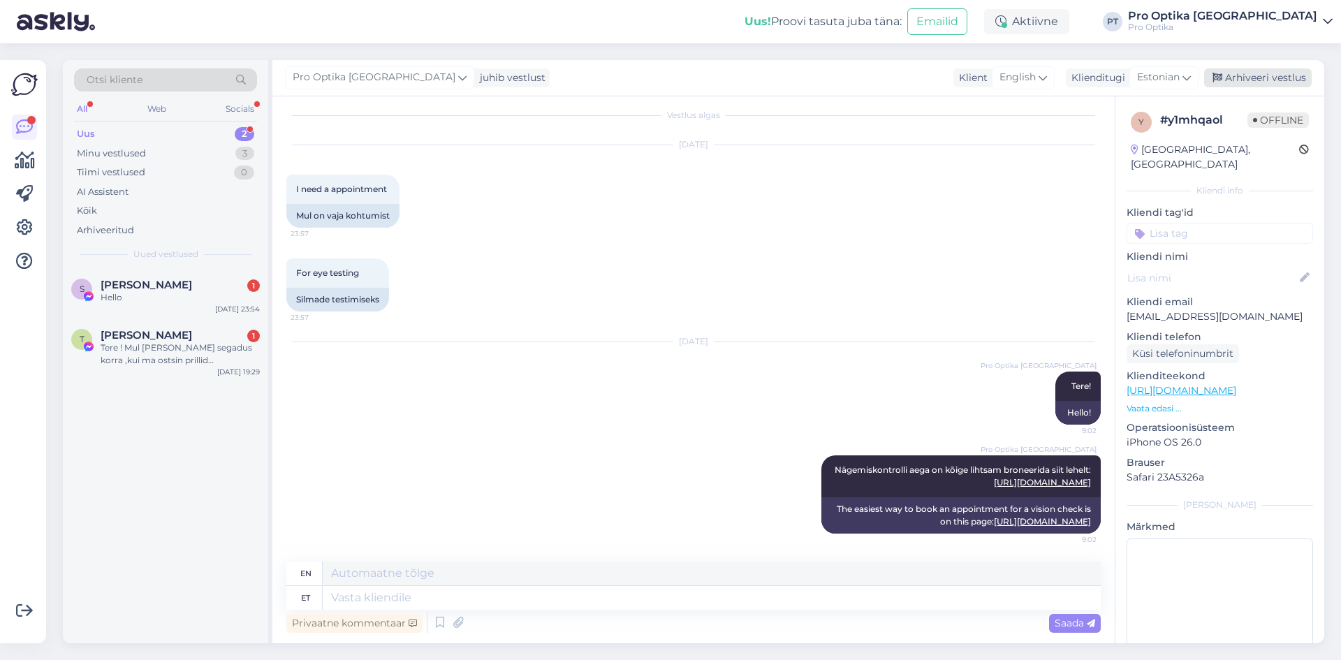
click at [1230, 75] on div "Arhiveeri vestlus" at bounding box center [1258, 77] width 108 height 19
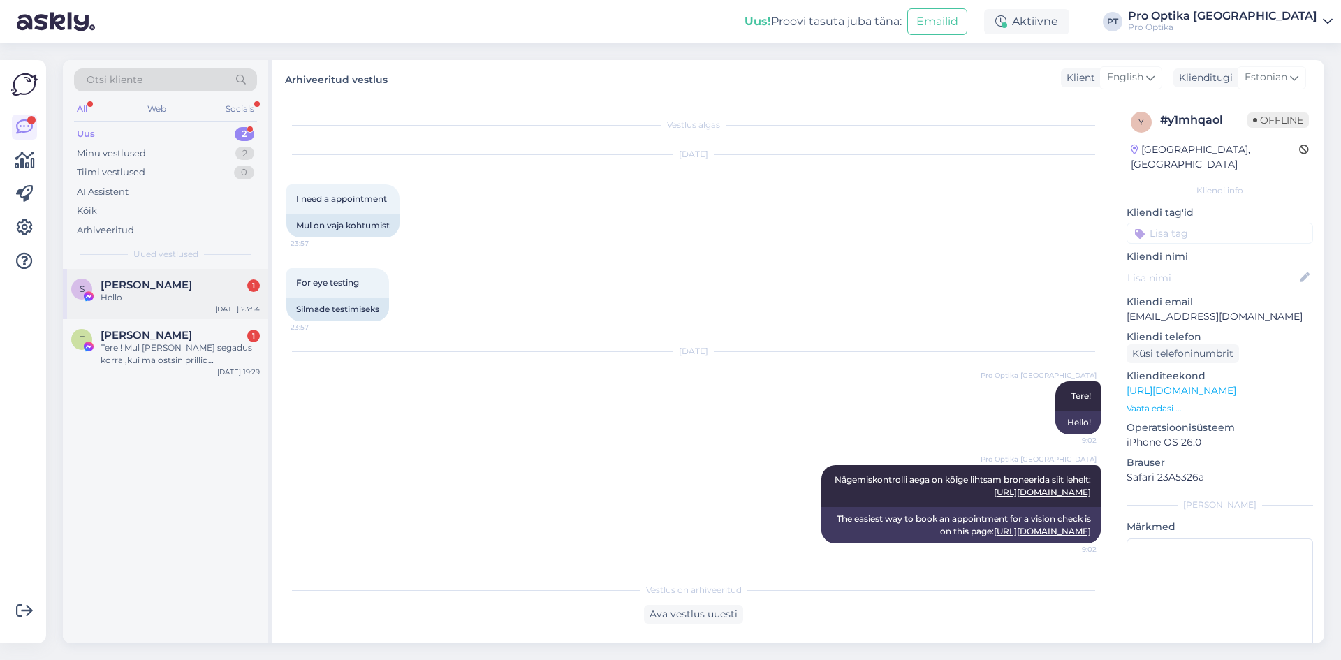
click at [209, 297] on div "Hello" at bounding box center [180, 297] width 159 height 13
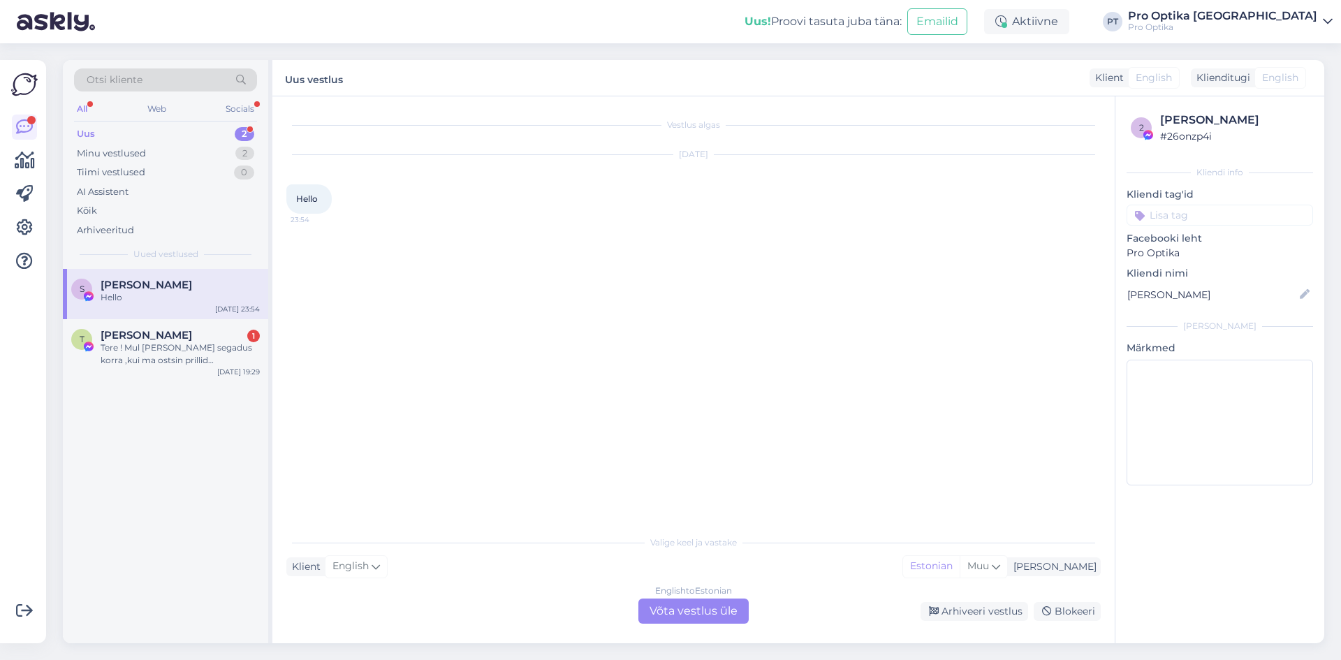
click at [649, 603] on div "English to Estonian Võta vestlus üle" at bounding box center [693, 610] width 110 height 25
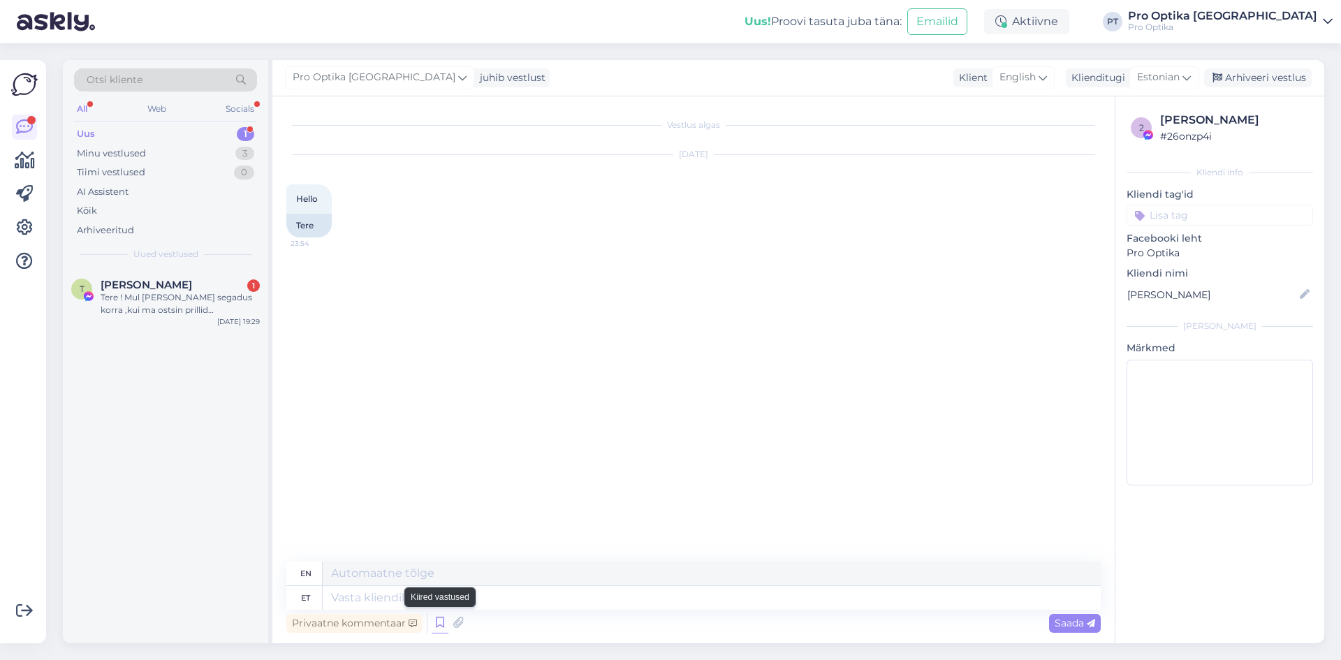
click at [438, 629] on icon at bounding box center [439, 622] width 17 height 21
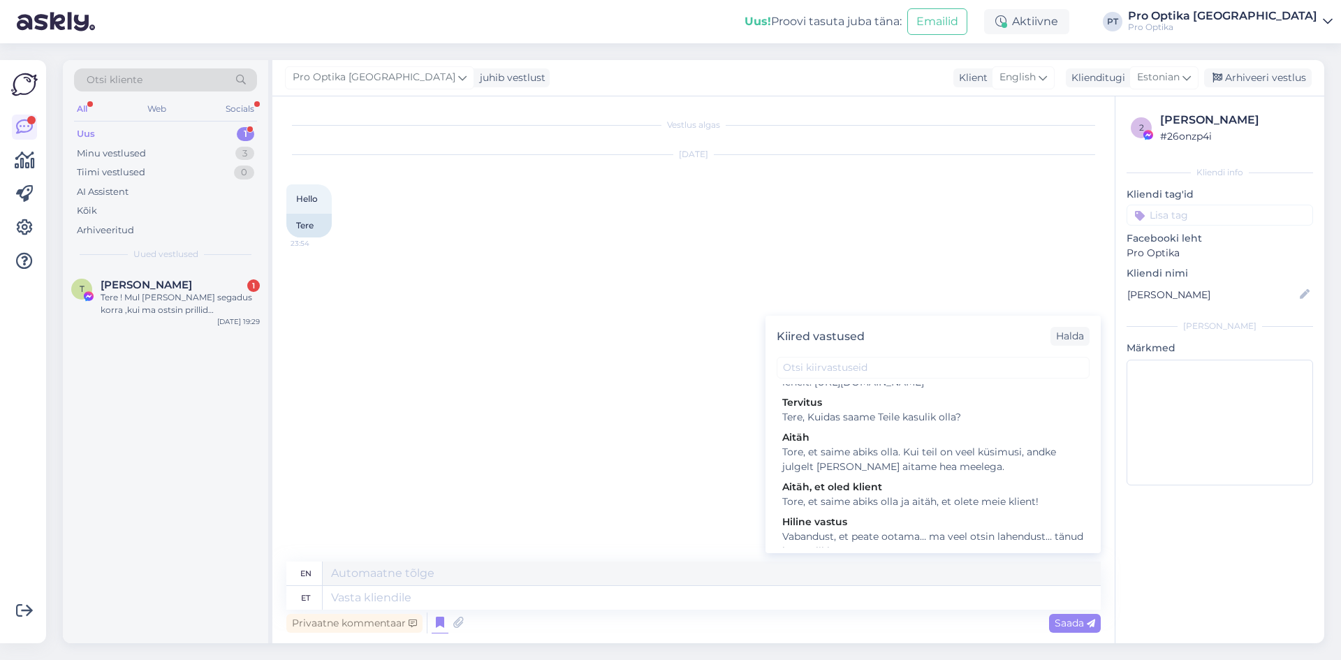
scroll to position [419, 0]
click at [917, 421] on div "Tere, Kuidas saame Teile kasulik olla?" at bounding box center [933, 413] width 302 height 15
type textarea "Hello, How can we be useful to you?"
type textarea "Tere, Kuidas saame Teile kasulik olla?"
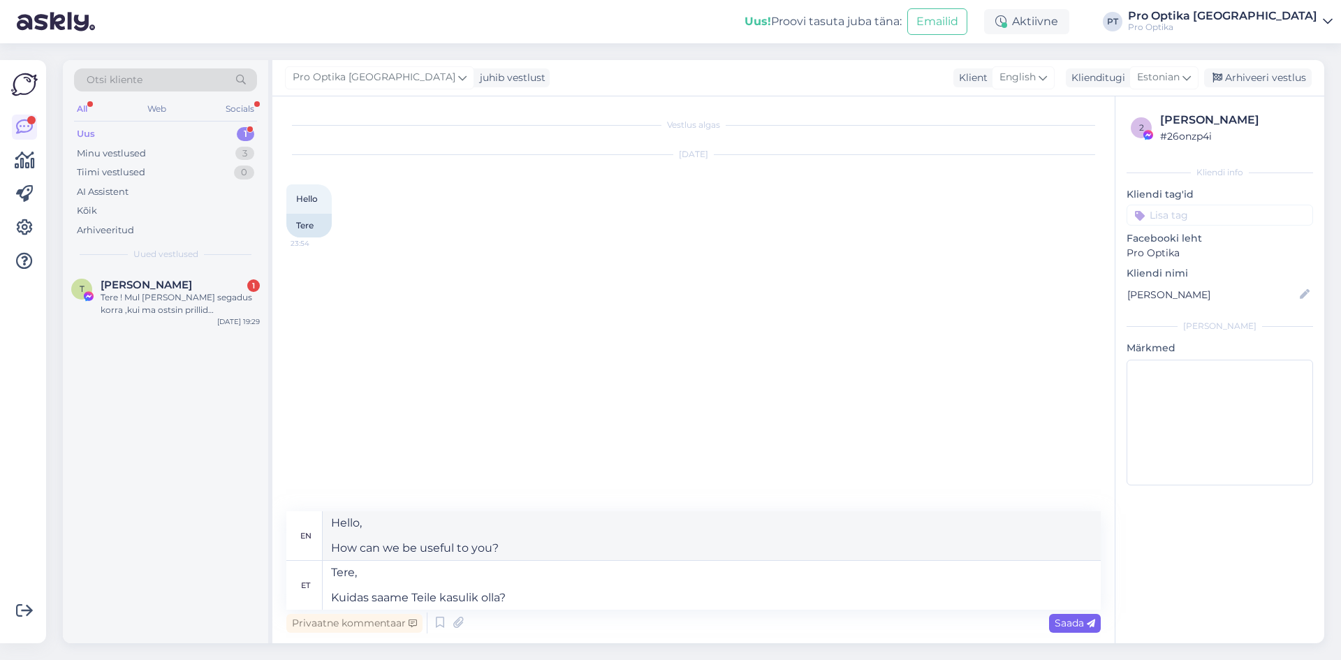
click at [1067, 616] on div "Saada" at bounding box center [1075, 623] width 52 height 19
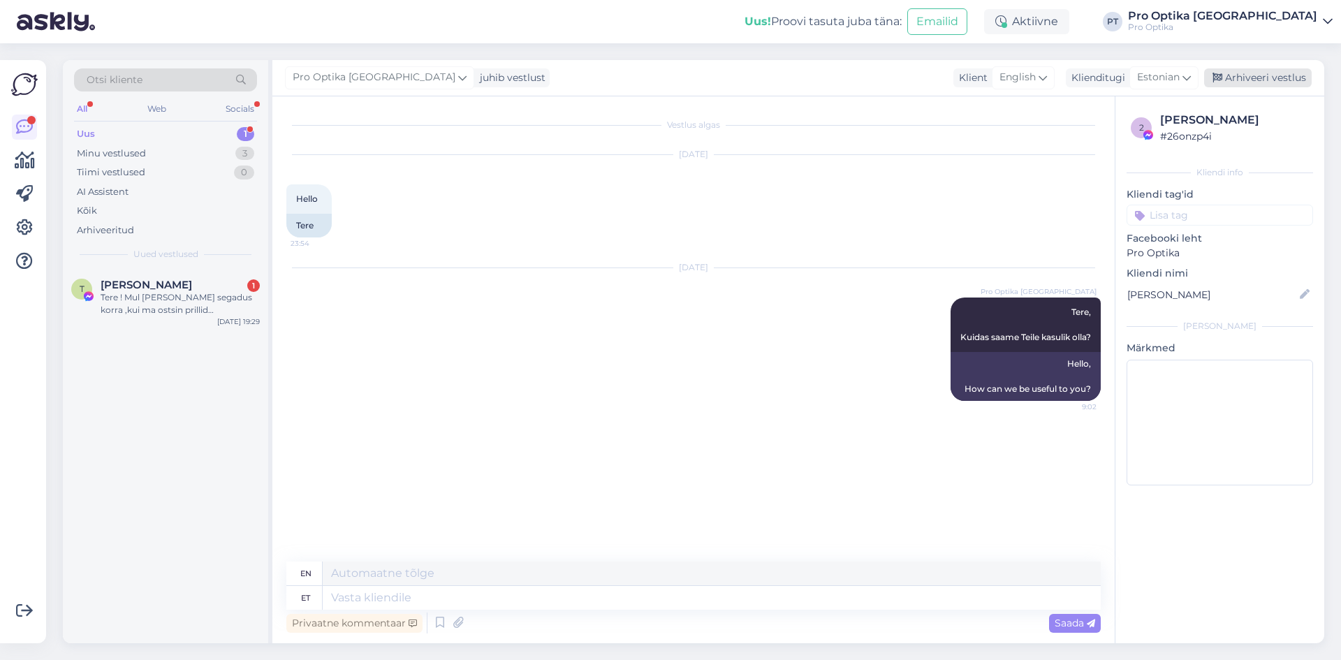
click at [1264, 78] on div "Arhiveeri vestlus" at bounding box center [1258, 77] width 108 height 19
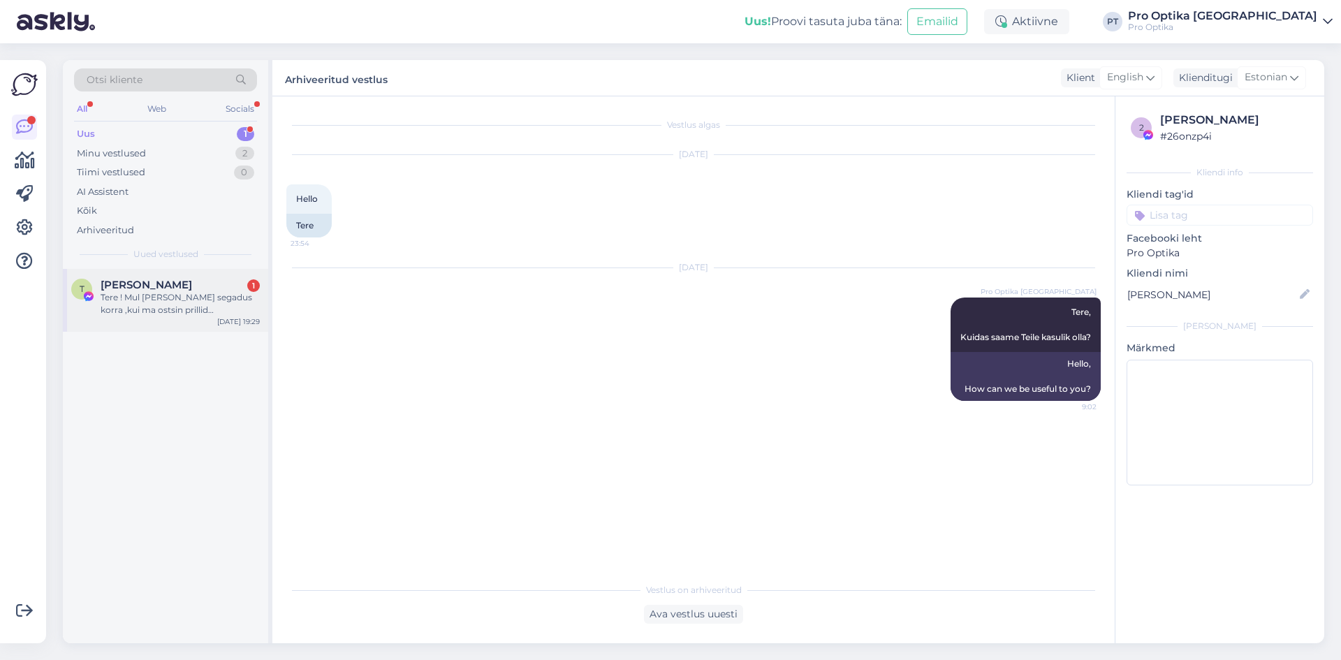
click at [158, 290] on div "[PERSON_NAME] 1" at bounding box center [180, 285] width 159 height 13
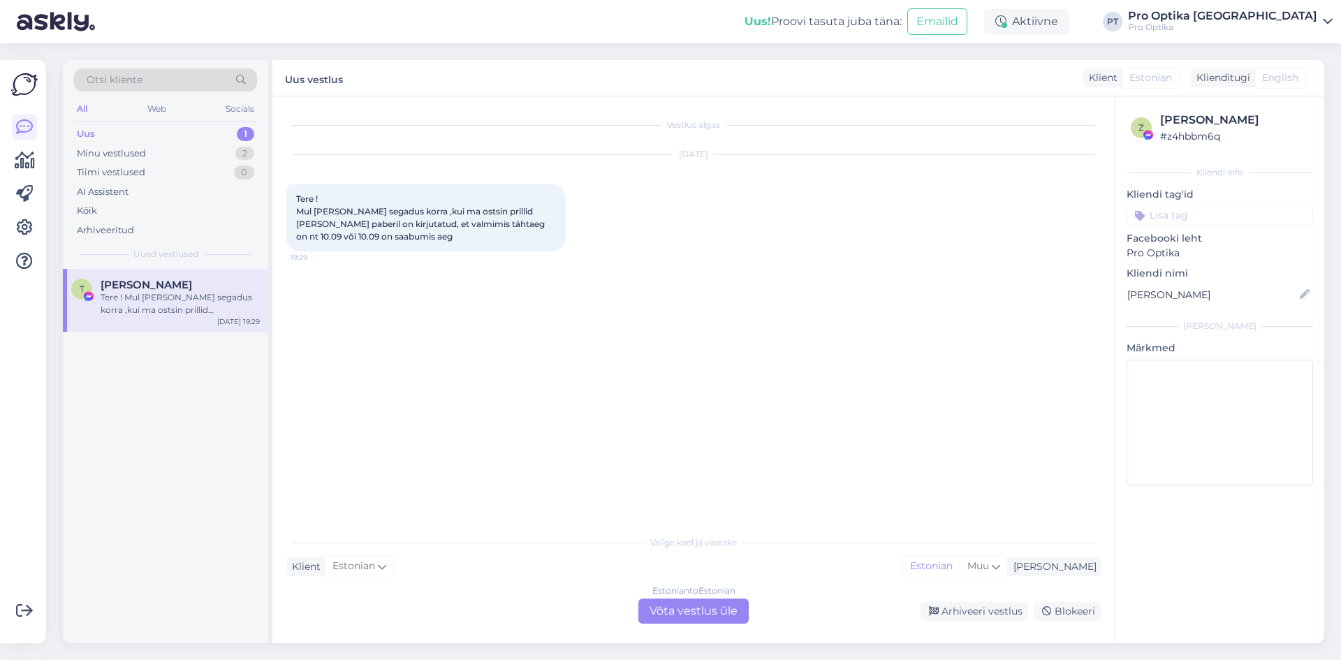
click at [665, 605] on div "Estonian to Estonian Võta vestlus üle" at bounding box center [693, 610] width 110 height 25
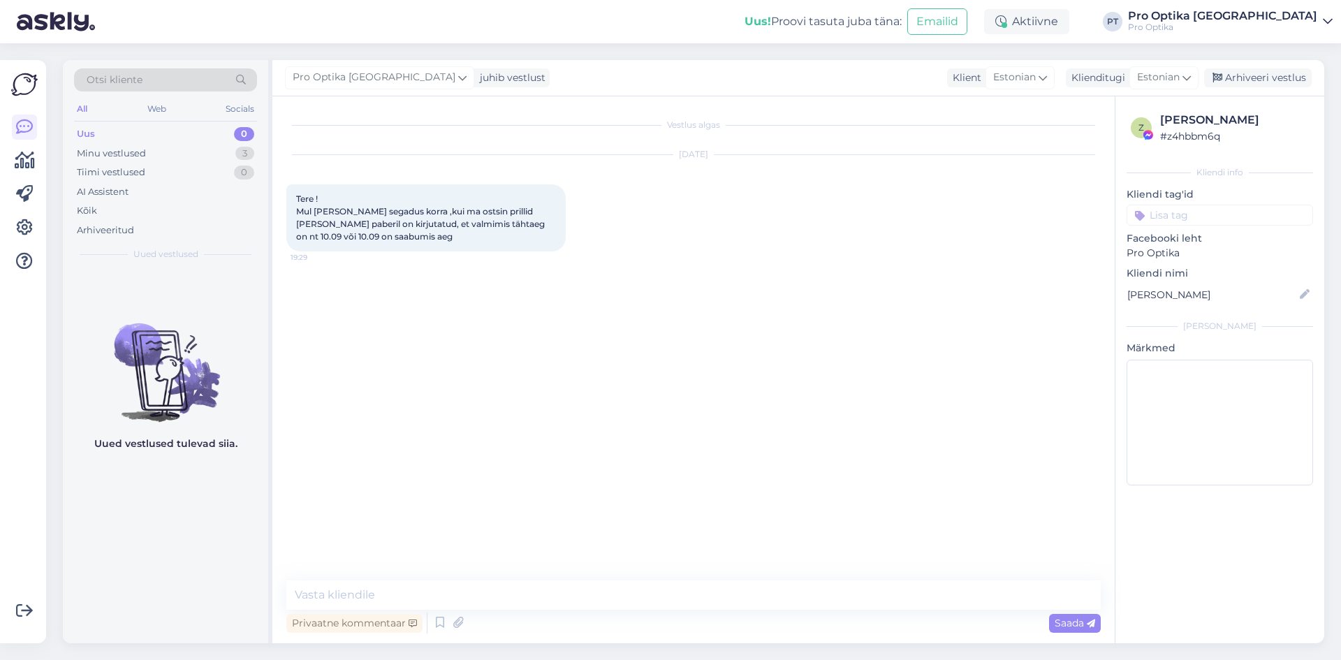
drag, startPoint x: 549, startPoint y: 620, endPoint x: 534, endPoint y: 602, distance: 23.8
click at [549, 619] on div "Privaatne kommentaar Saada" at bounding box center [693, 623] width 814 height 27
click at [534, 602] on textarea at bounding box center [693, 594] width 814 height 29
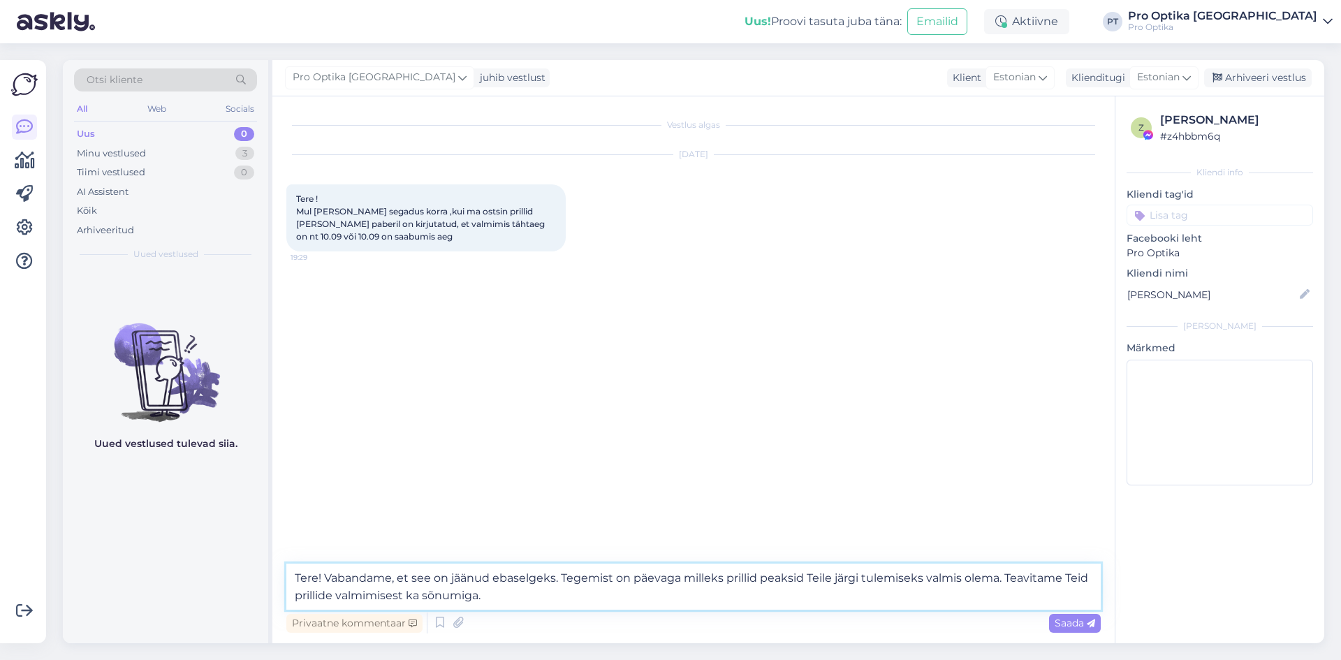
type textarea "Tere! Vabandame, et see on jäänud ebaselgeks. Tegemist on päevaga milleks prill…"
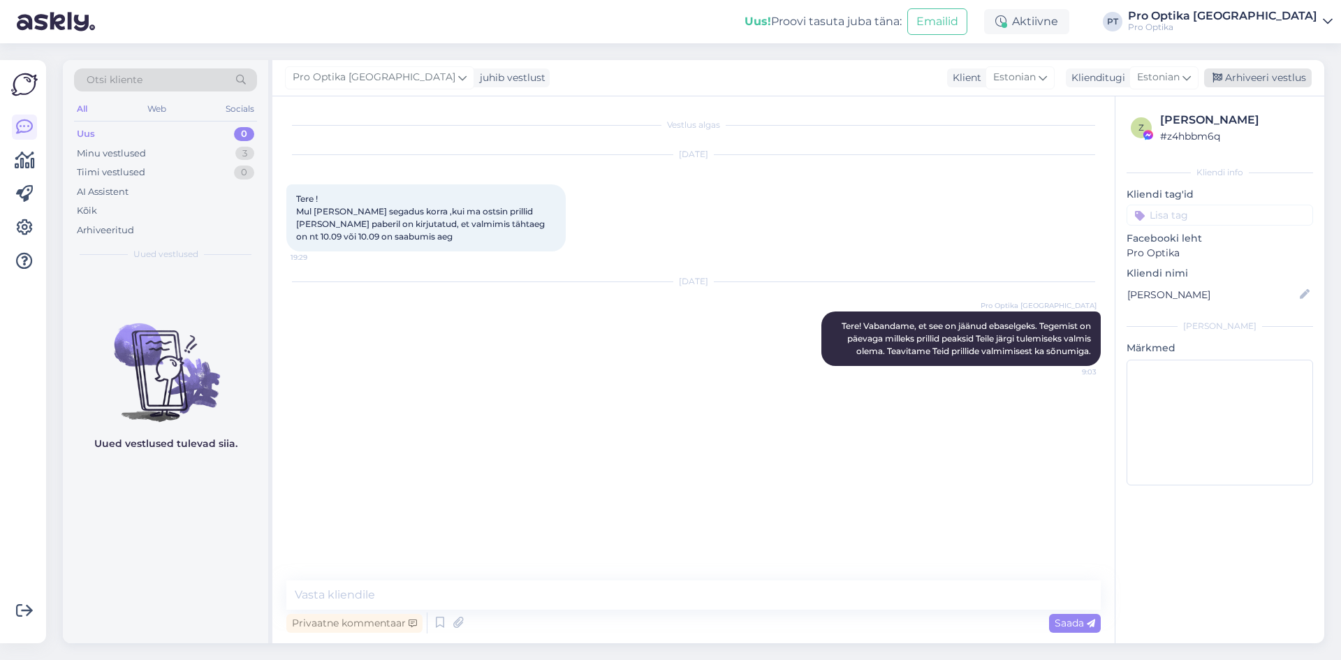
click at [1259, 69] on div "Arhiveeri vestlus" at bounding box center [1258, 77] width 108 height 19
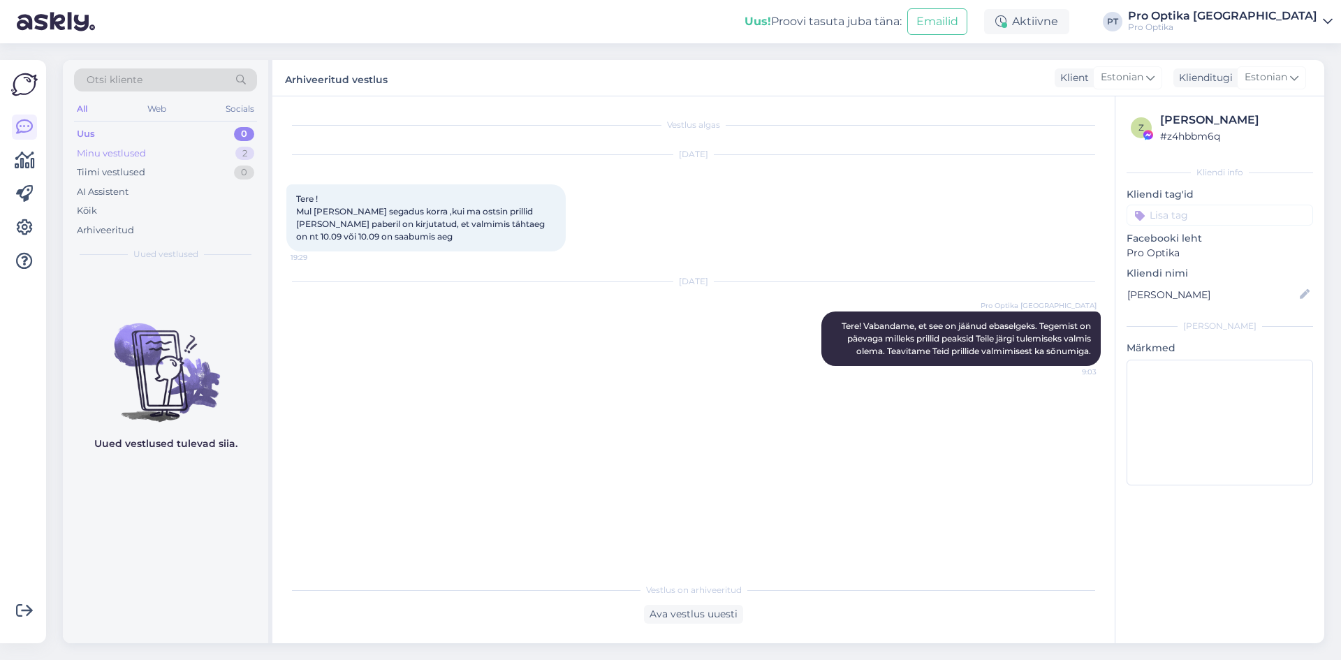
click at [198, 152] on div "Minu vestlused 2" at bounding box center [165, 154] width 183 height 20
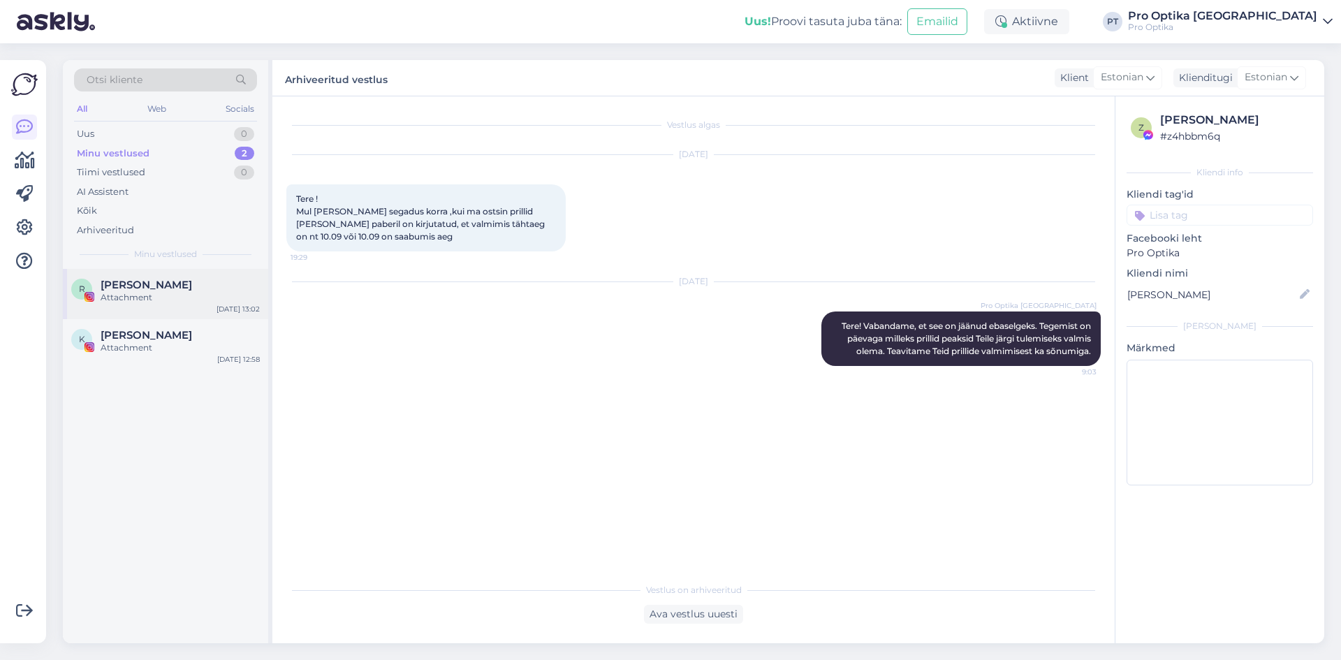
click at [165, 309] on div "R Raido Ränkel Attachment Sep 6 13:02" at bounding box center [165, 294] width 205 height 50
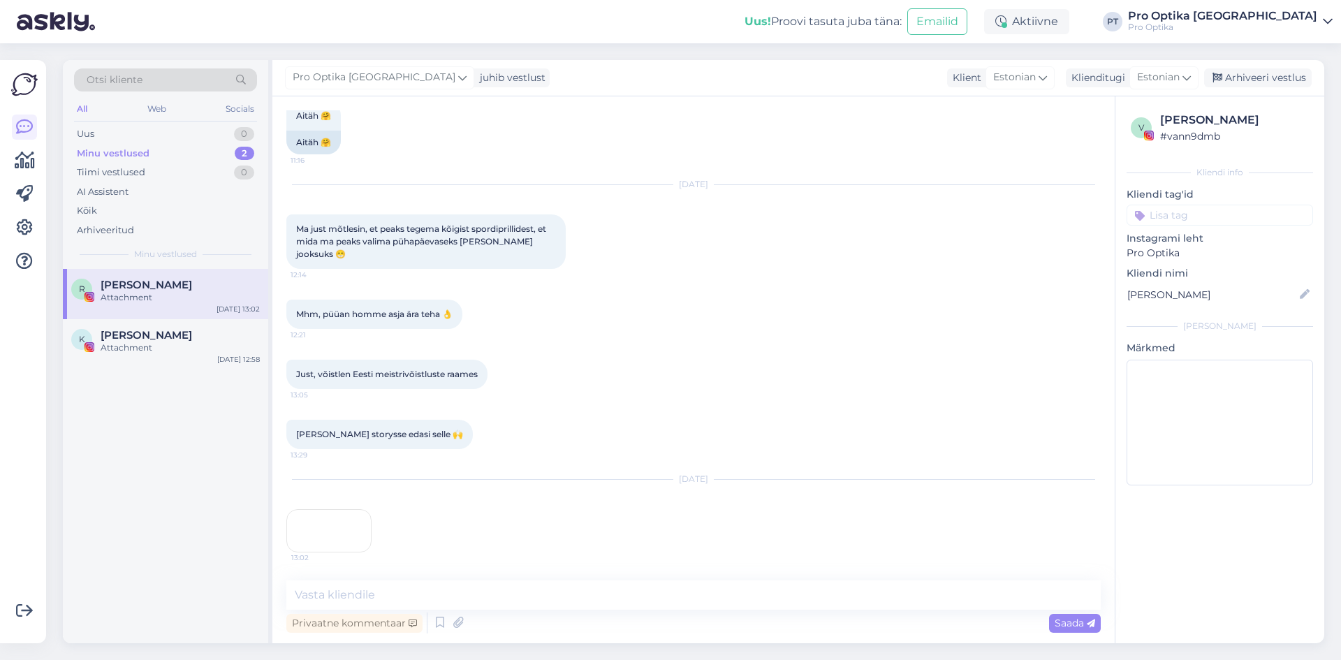
scroll to position [706, 0]
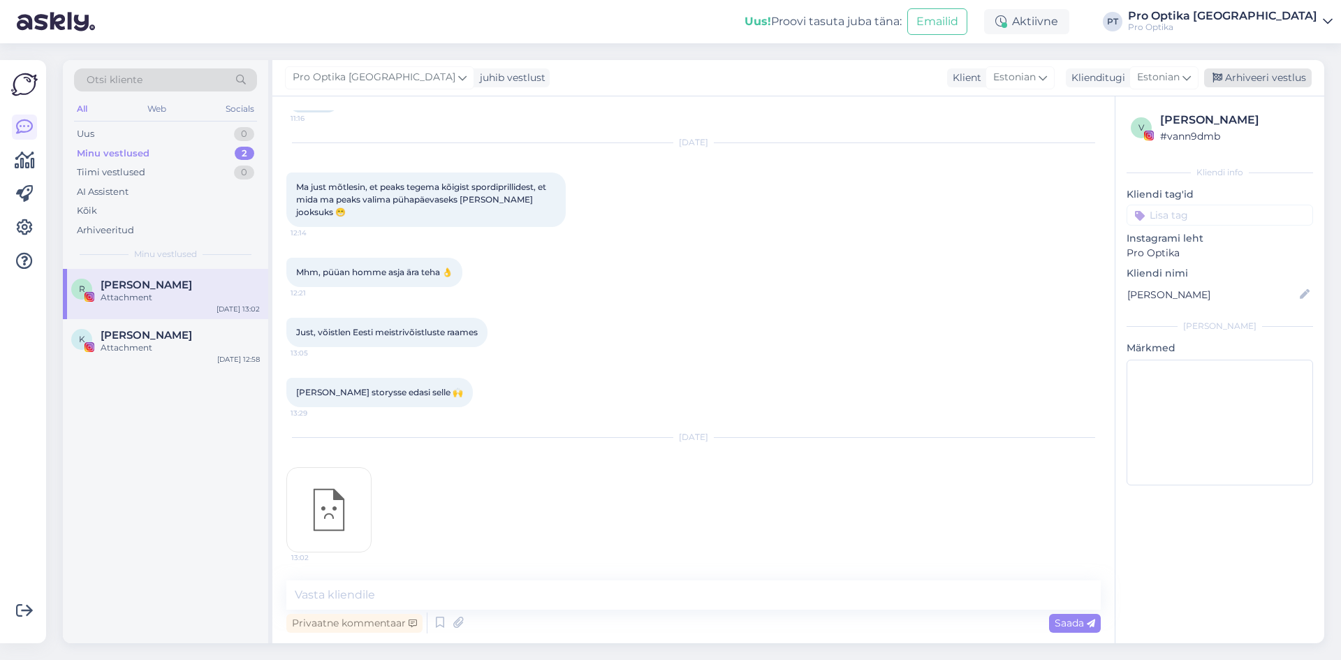
click at [1269, 76] on div "Arhiveeri vestlus" at bounding box center [1258, 77] width 108 height 19
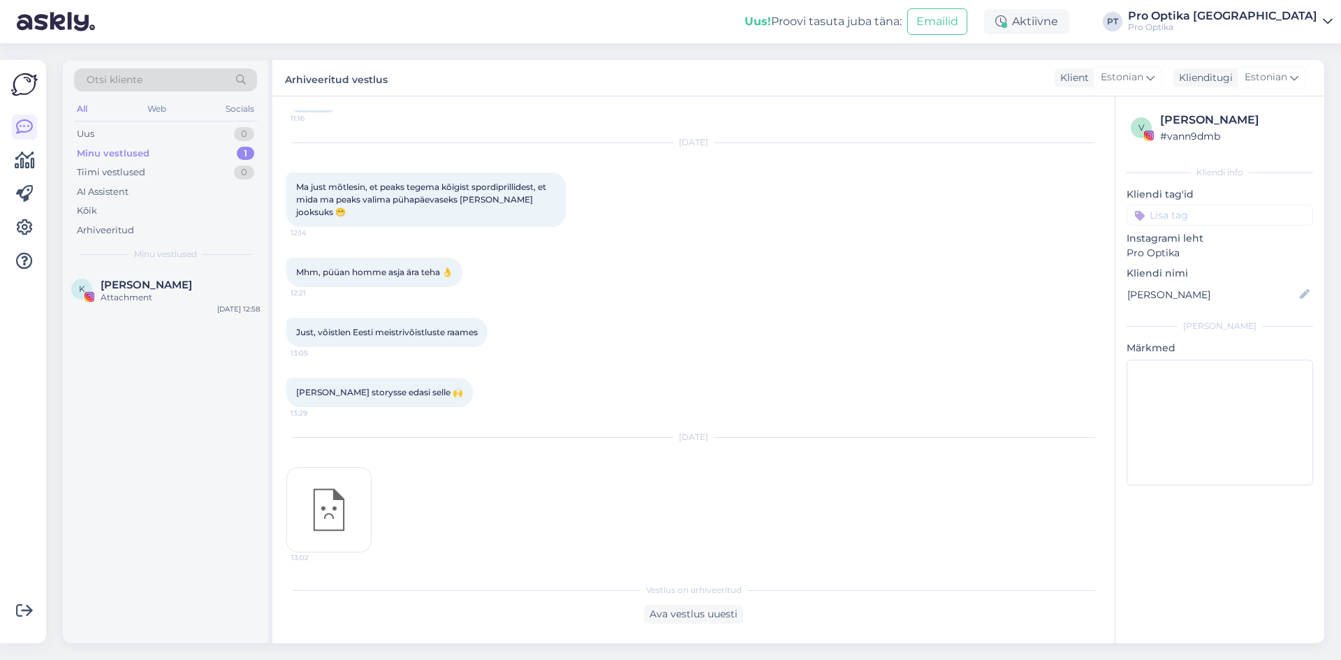
scroll to position [711, 0]
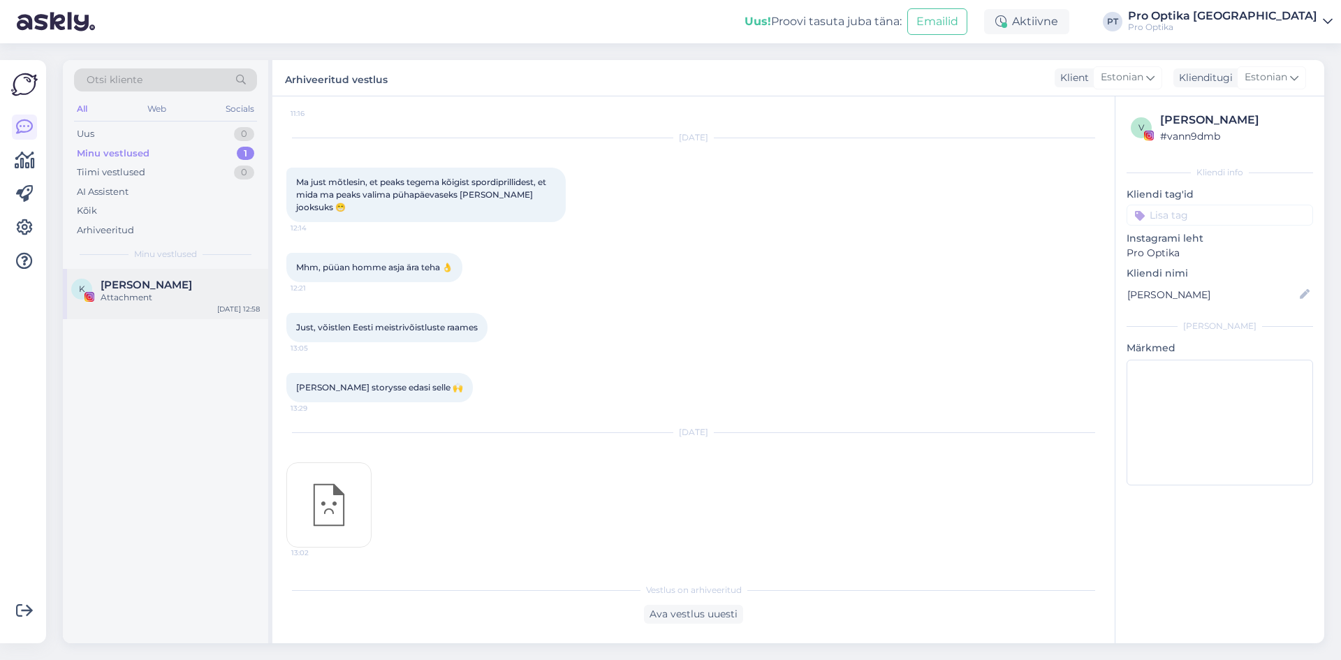
click at [159, 290] on span "Katriine Mark" at bounding box center [146, 285] width 91 height 13
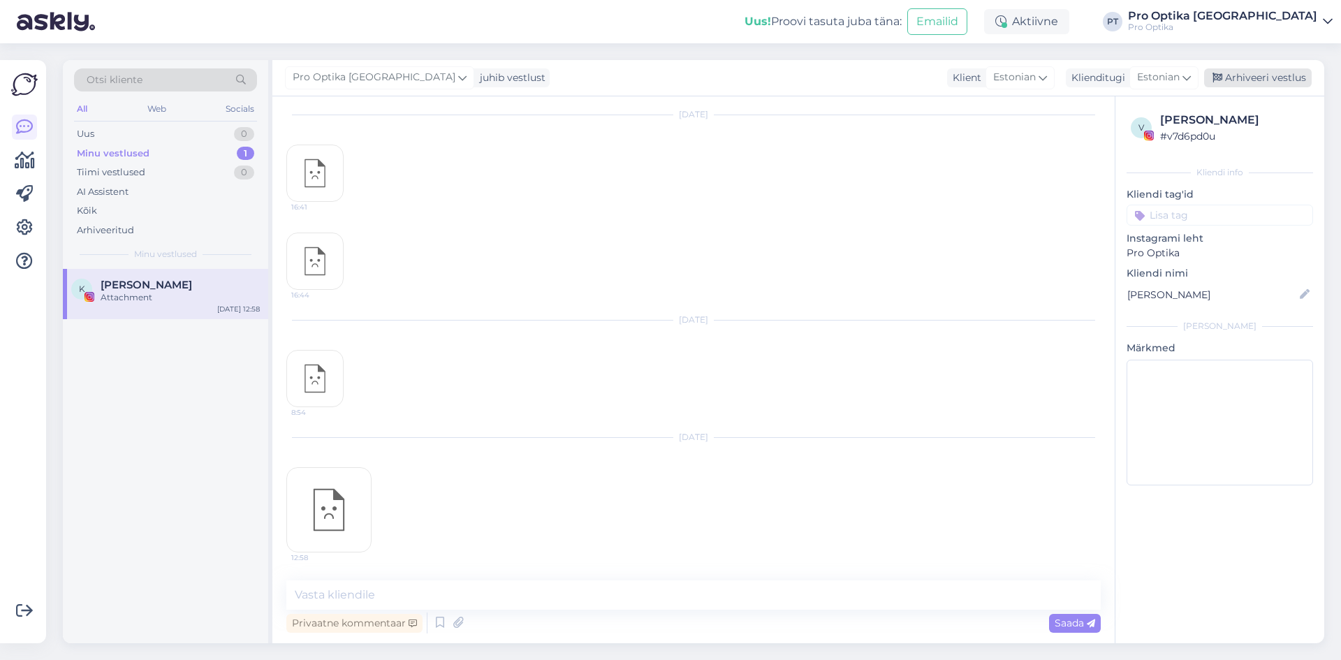
click at [1252, 80] on div "Arhiveeri vestlus" at bounding box center [1258, 77] width 108 height 19
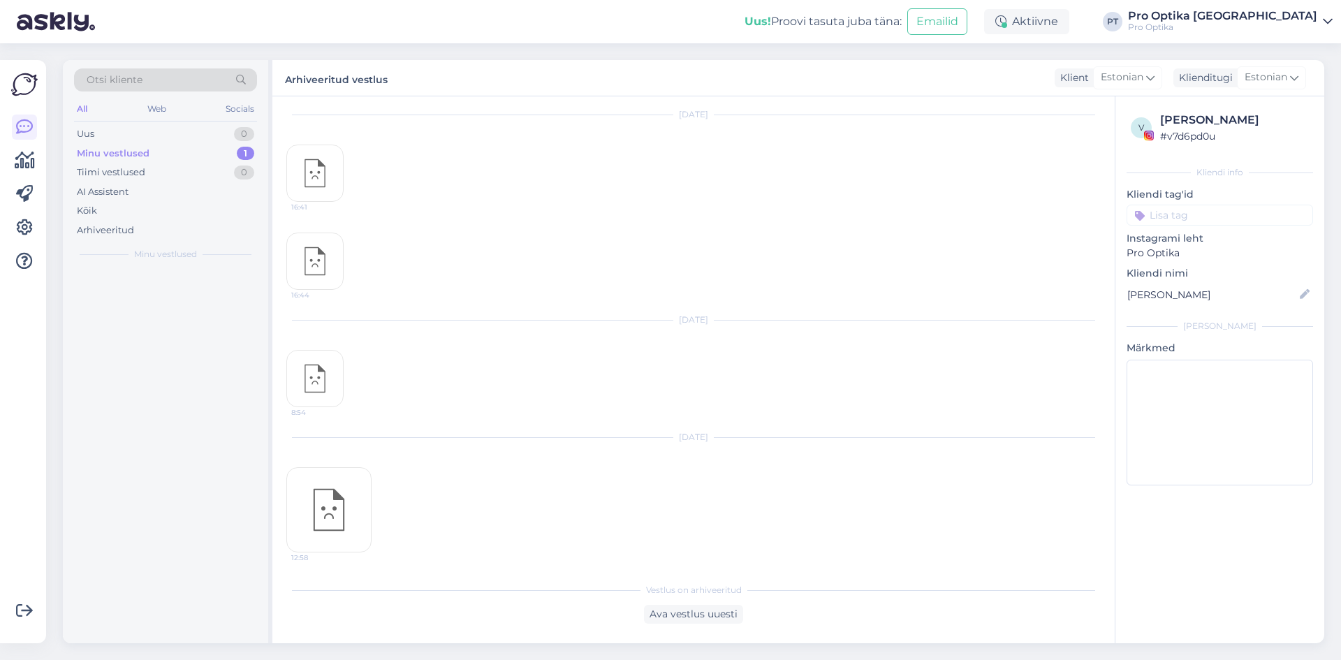
scroll to position [1655, 0]
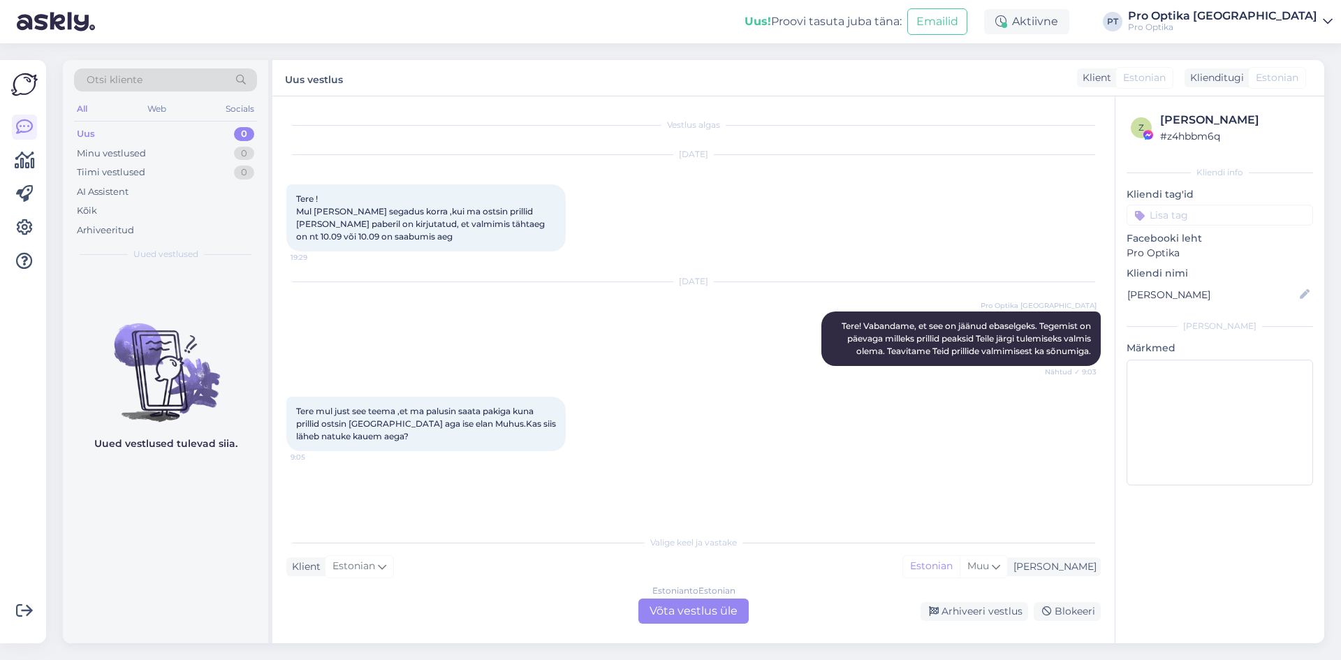
click at [676, 615] on div "Estonian to Estonian Võta vestlus üle" at bounding box center [693, 610] width 110 height 25
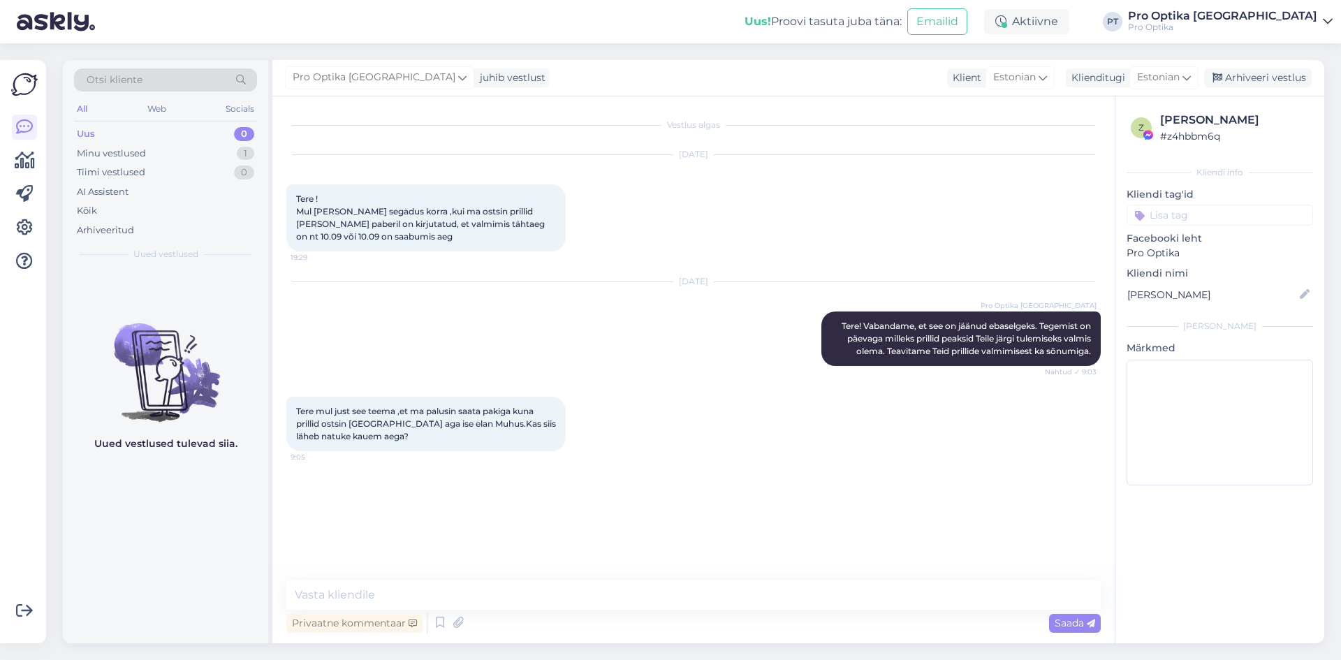
click at [478, 579] on div "Vestlus algas [DATE] Tere ! Mul [PERSON_NAME] segadus korra ,kui ma ostsin pril…" at bounding box center [693, 369] width 842 height 547
click at [443, 603] on textarea at bounding box center [693, 594] width 814 height 29
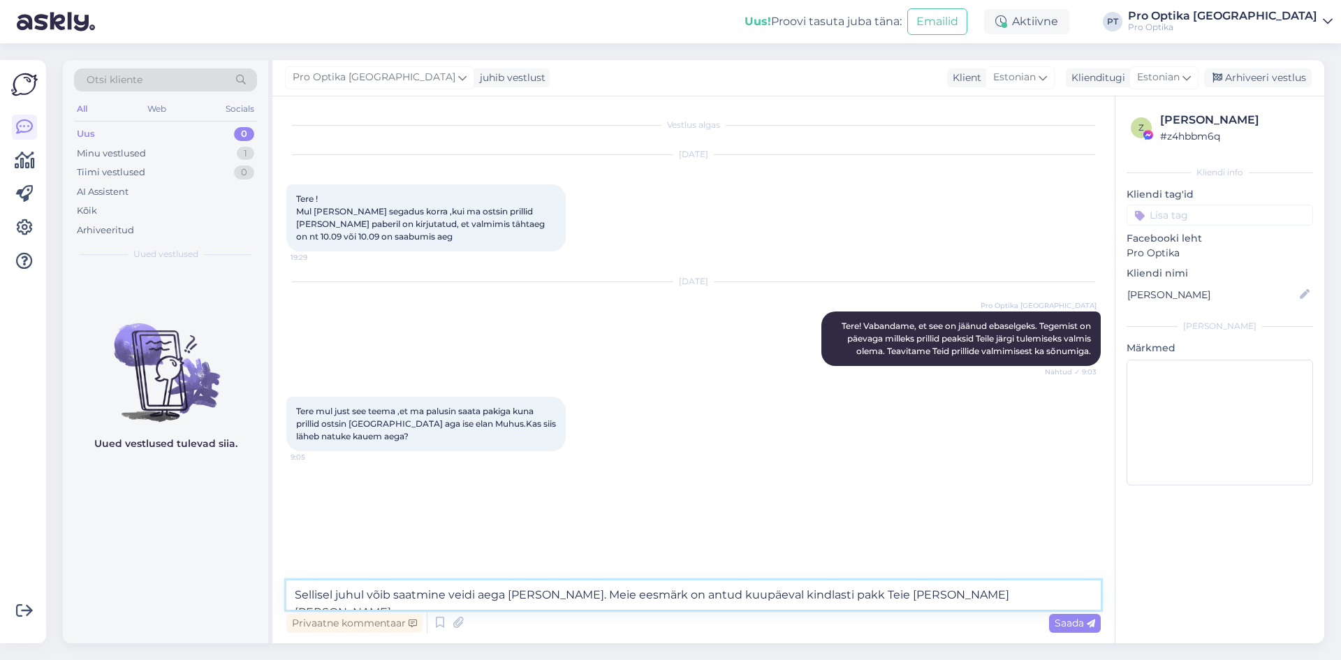
type textarea "Sellisel juhul võib saatmine veidi aega [PERSON_NAME]. Meie eesmärk on antud ku…"
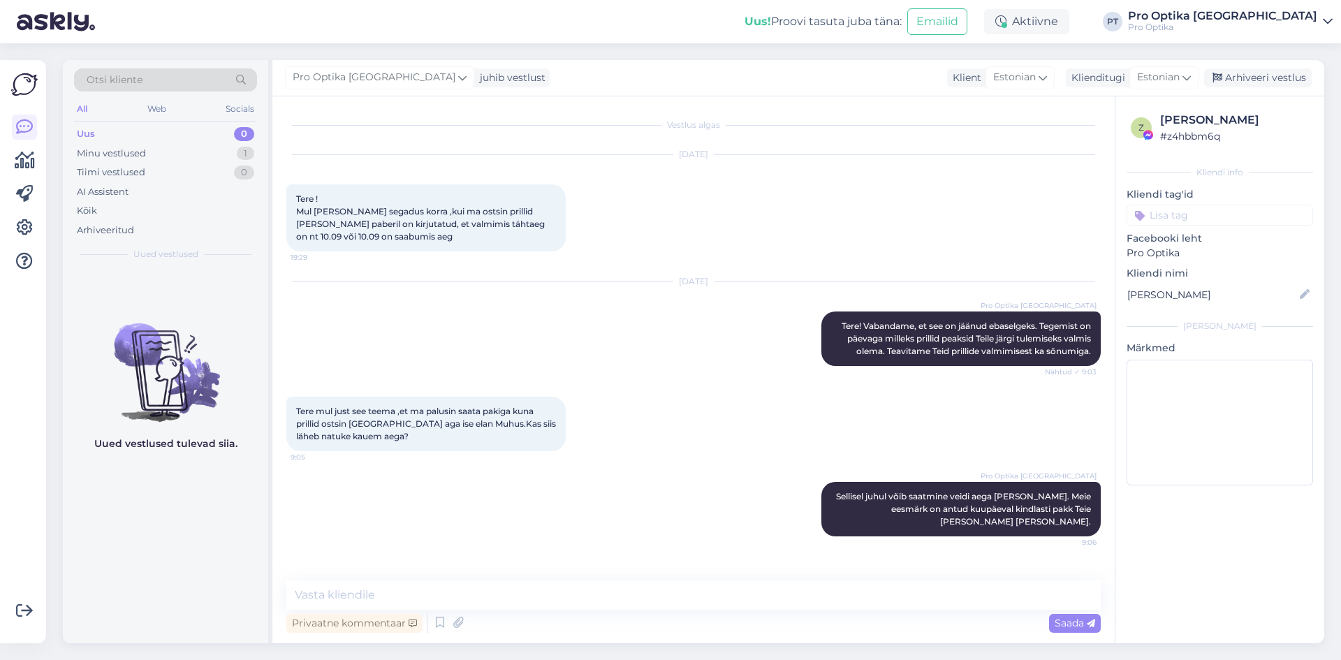
click at [217, 591] on div "Uued vestlused tulevad siia." at bounding box center [165, 456] width 205 height 374
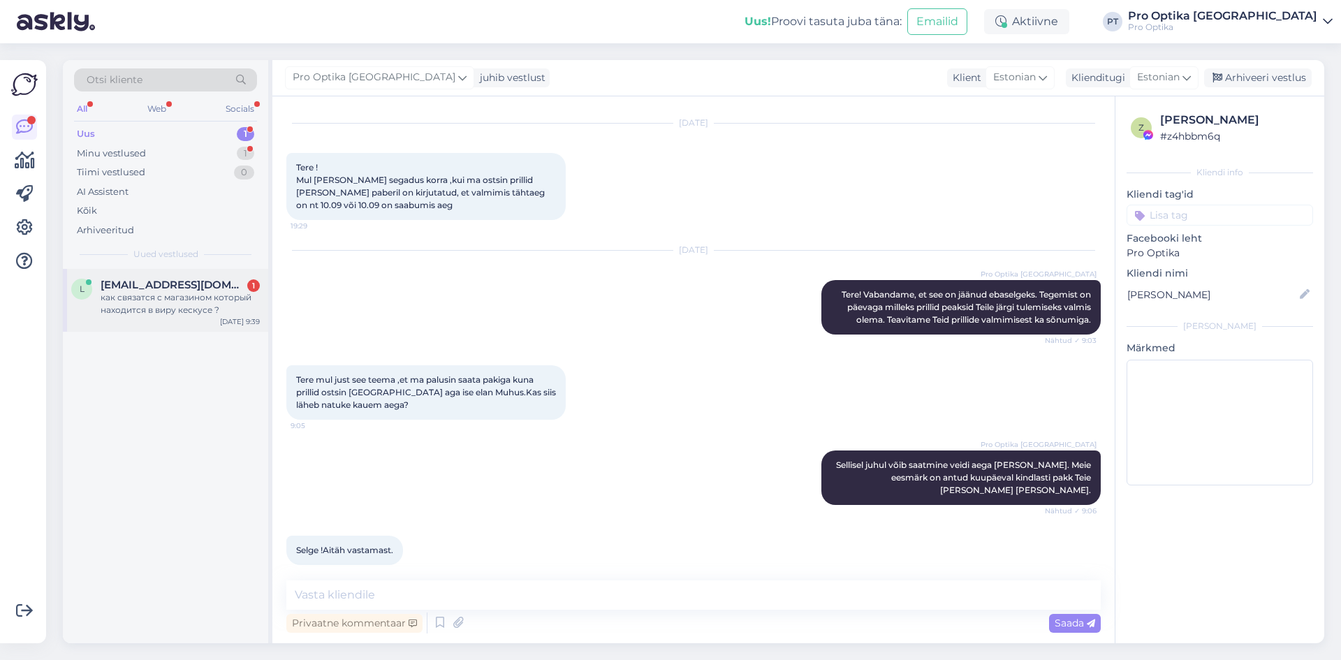
click at [145, 319] on div "l [EMAIL_ADDRESS][DOMAIN_NAME] 1 как связатся с магазином который находится в в…" at bounding box center [165, 300] width 205 height 63
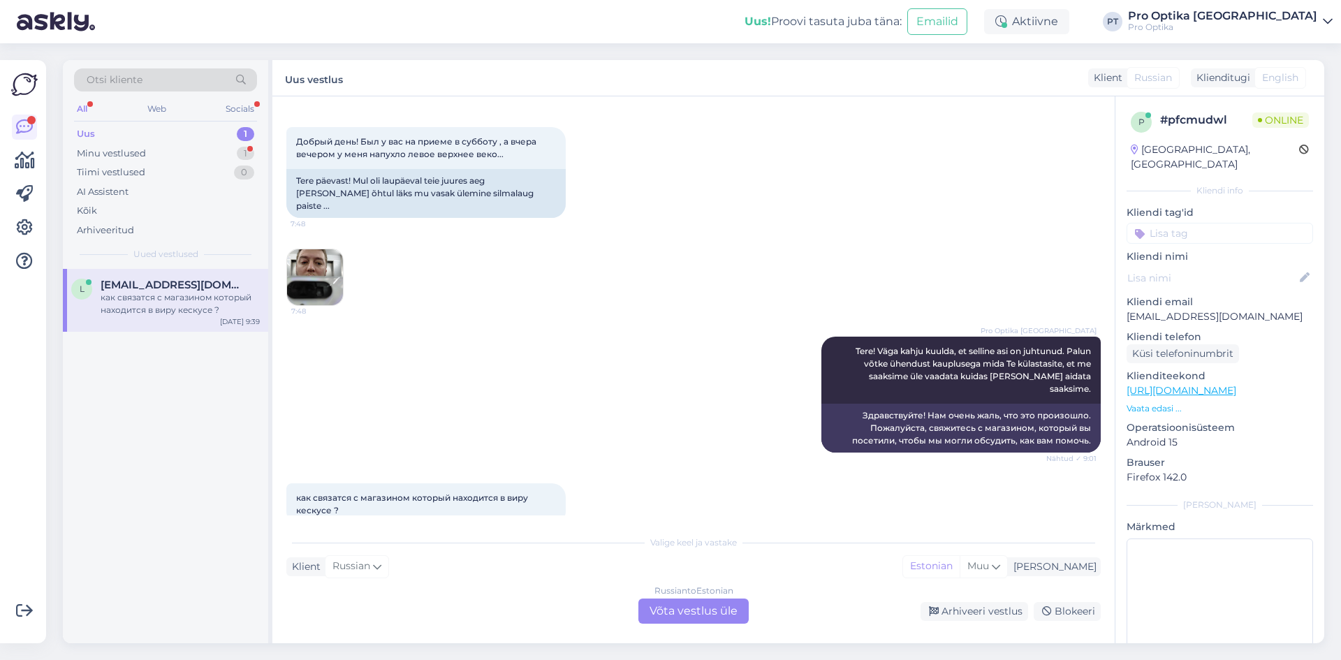
click at [684, 604] on div "Russian to Estonian Võta vestlus üle" at bounding box center [693, 610] width 110 height 25
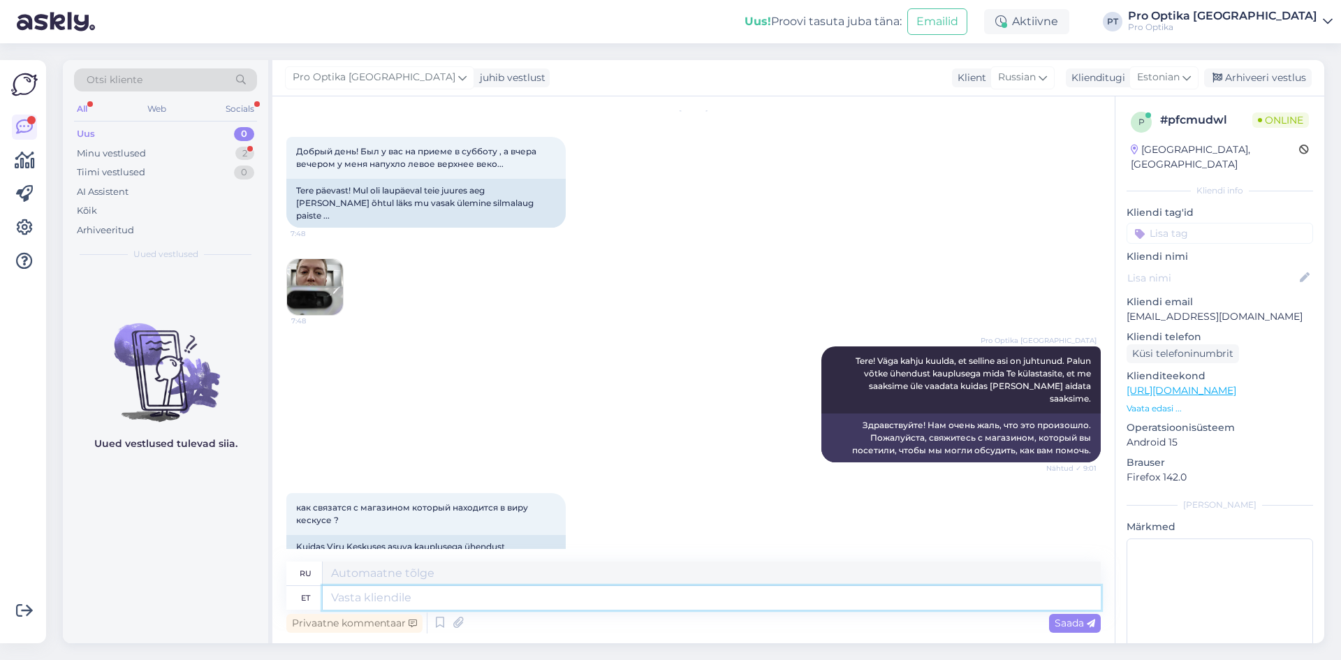
click at [492, 586] on textarea at bounding box center [712, 598] width 778 height 24
type textarea "Nende k"
type textarea "Их"
type textarea "Nende kaupluse"
type textarea "Их магазин"
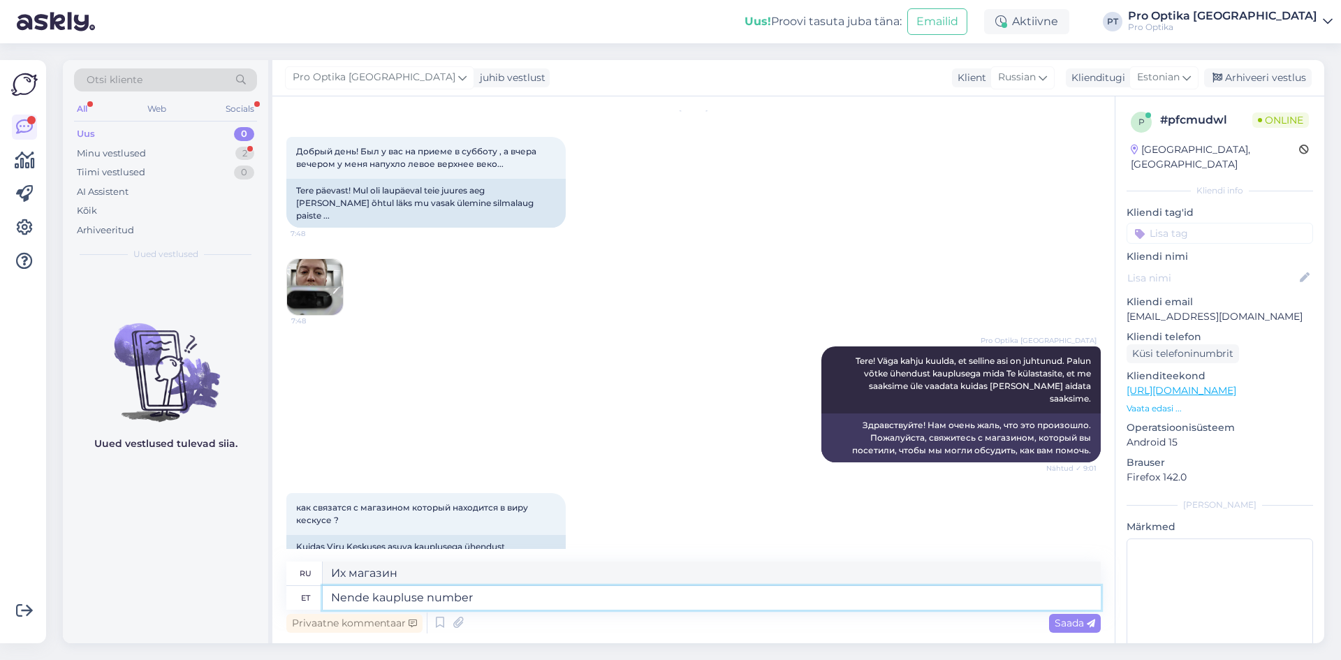
type textarea "Nende kaupluse number"
type textarea "Номер их магазина"
type textarea "Nende kaupluse number on"
type textarea "Номер их магазина:"
paste textarea "[PHONE_NUMBER]"
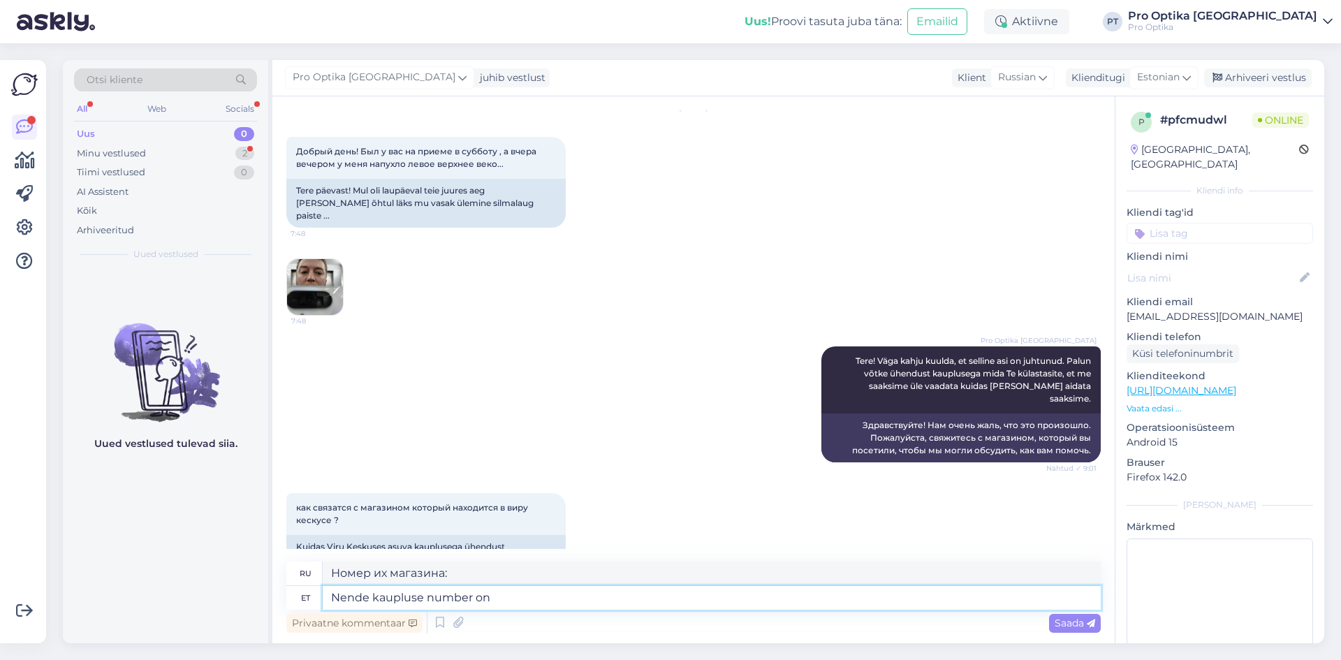
type textarea "Nende kaupluse number on [PHONE_NUMBER]"
type textarea "Номер их магазина [PHONE_NUMBER]"
type textarea "Nende kaupluse number on [PHONE_NUMBER] ning em"
type textarea "Номер их магазина [PHONE_NUMBER] и"
type textarea "Nende kaupluse number on [PHONE_NUMBER] ning emaili a"
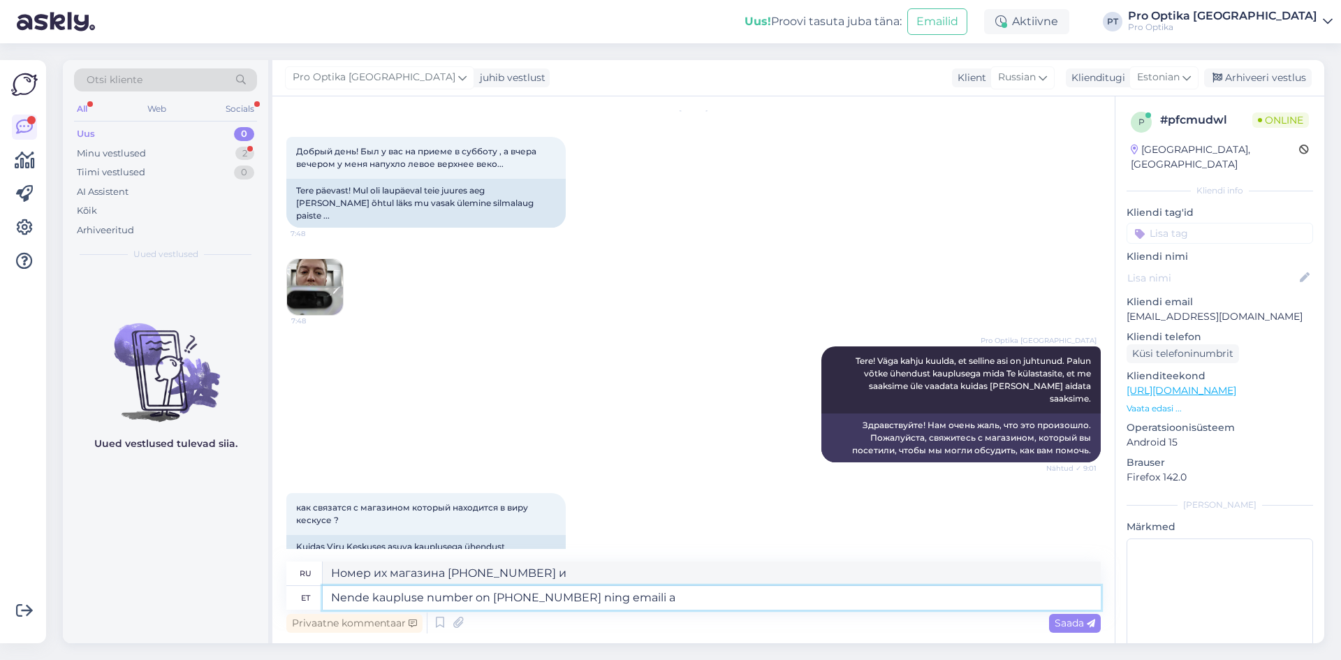
type textarea "Номер их магазина [PHONE_NUMBER] и адрес электронной почты"
paste textarea "[EMAIL_ADDRESS][DOMAIN_NAME]"
type textarea "Nende kaupluse number on [PHONE_NUMBER] ning emaili aadress [EMAIL_ADDRESS][DOM…"
type textarea "Номер их магазина [PHONE_NUMBER], а адрес электронной почты [EMAIL_ADDRESS][DOM…"
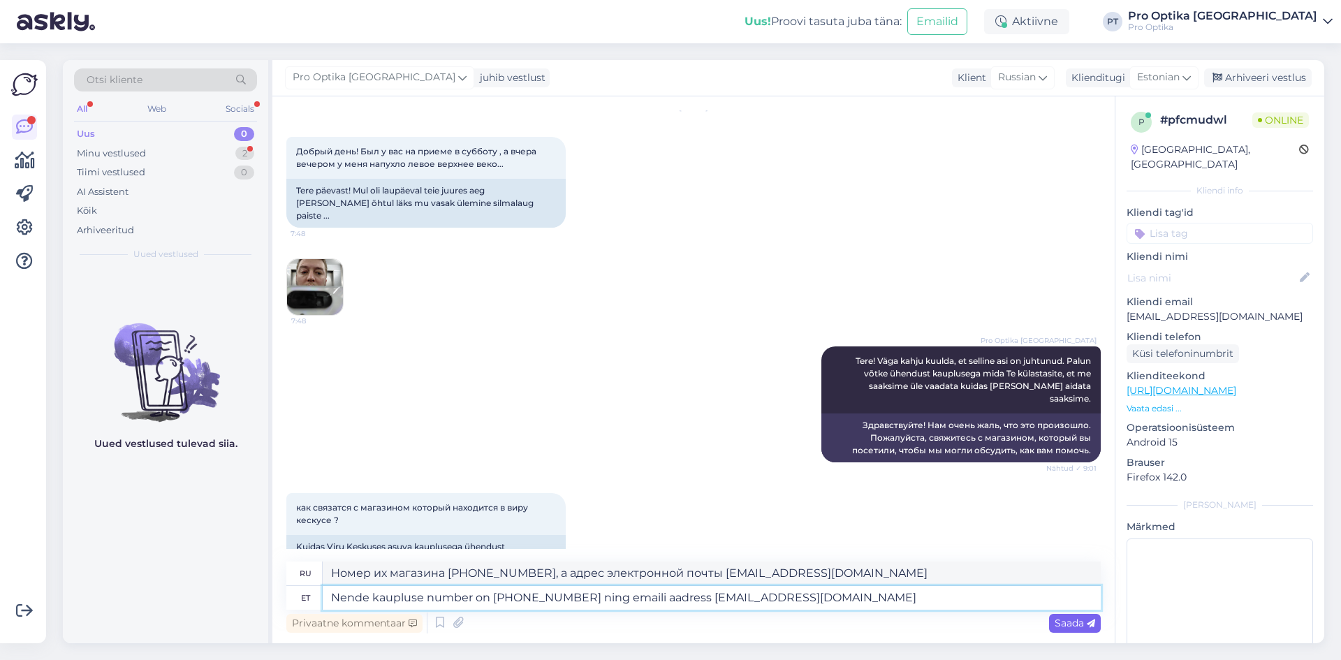
type textarea "Nende kaupluse number on [PHONE_NUMBER] ning emaili aadress [EMAIL_ADDRESS][DOM…"
click at [1086, 615] on div "Saada" at bounding box center [1075, 623] width 52 height 19
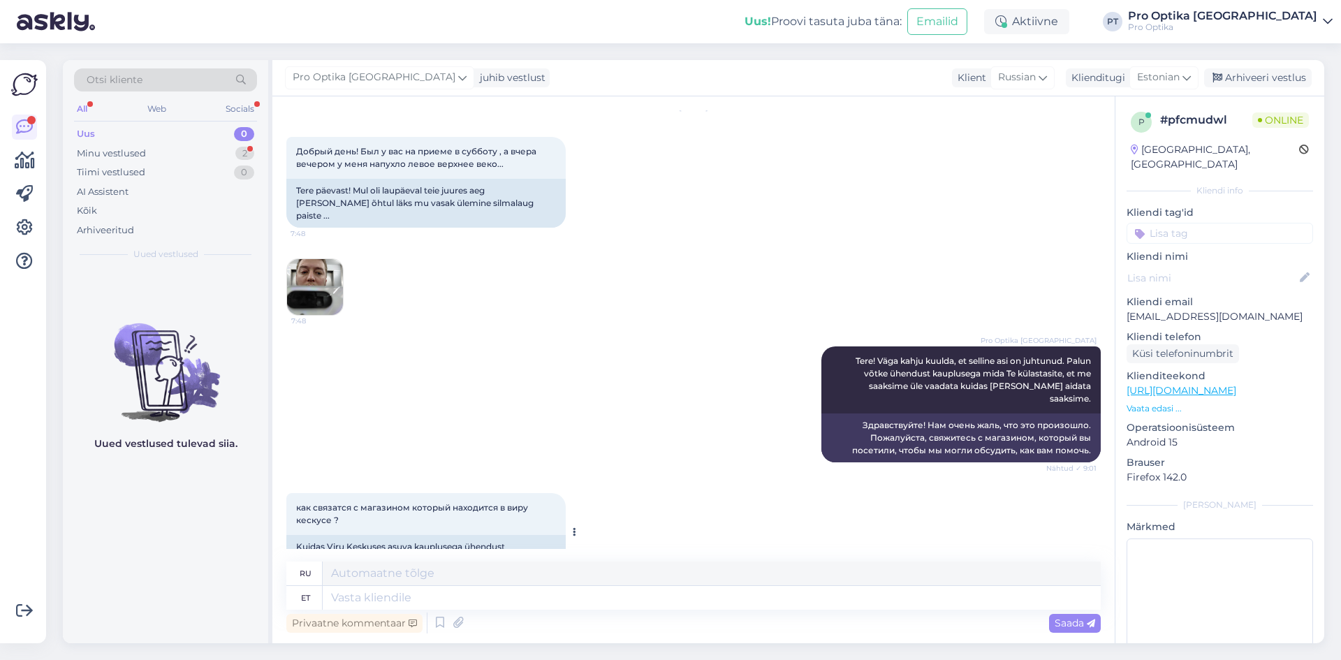
scroll to position [156, 0]
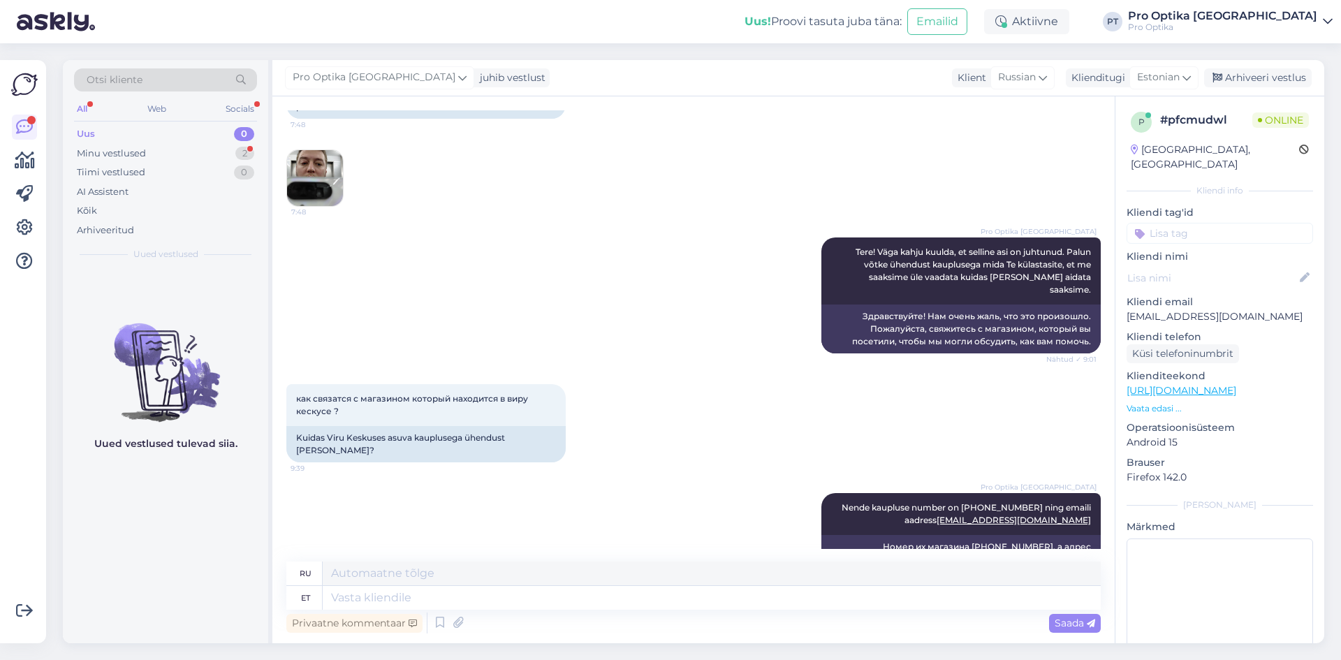
drag, startPoint x: 121, startPoint y: 538, endPoint x: 427, endPoint y: 40, distance: 585.2
click at [123, 534] on div "Uued vestlused tulevad siia." at bounding box center [165, 456] width 205 height 374
click at [190, 154] on div "Minu vestlused 2" at bounding box center [165, 154] width 183 height 20
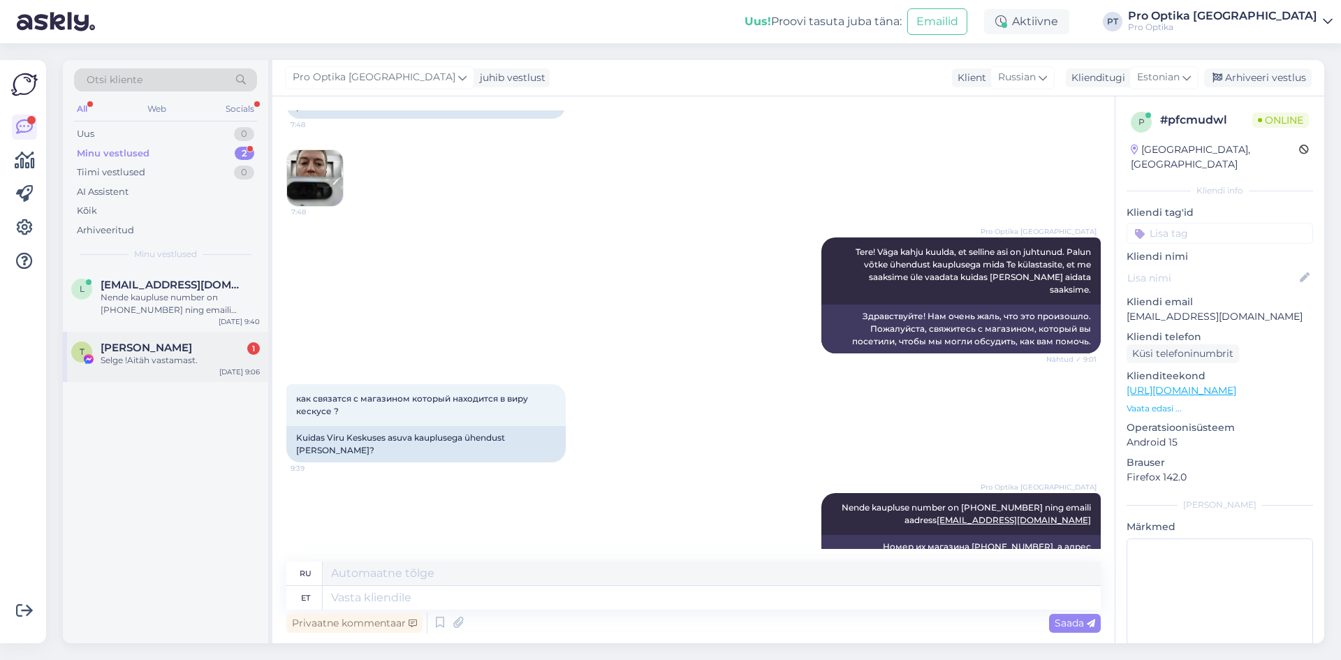
click at [172, 350] on div "[PERSON_NAME] 1" at bounding box center [180, 347] width 159 height 13
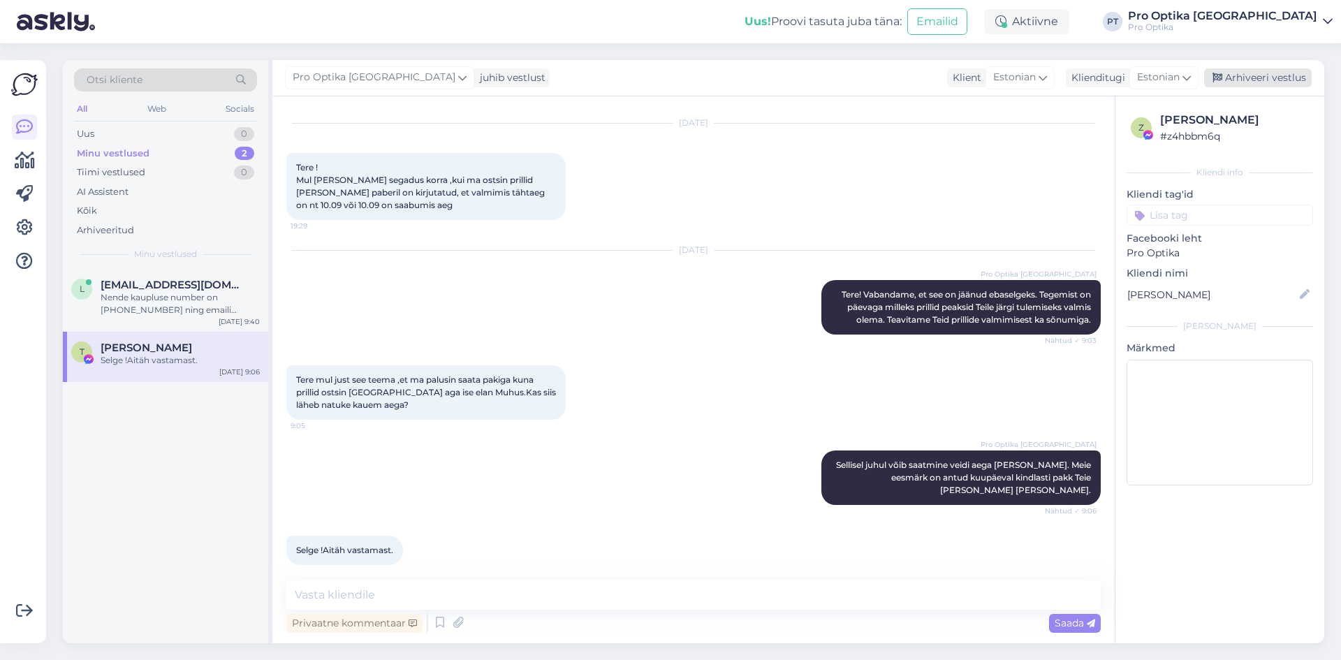
click at [1231, 82] on div "Arhiveeri vestlus" at bounding box center [1258, 77] width 108 height 19
